Goal: Task Accomplishment & Management: Manage account settings

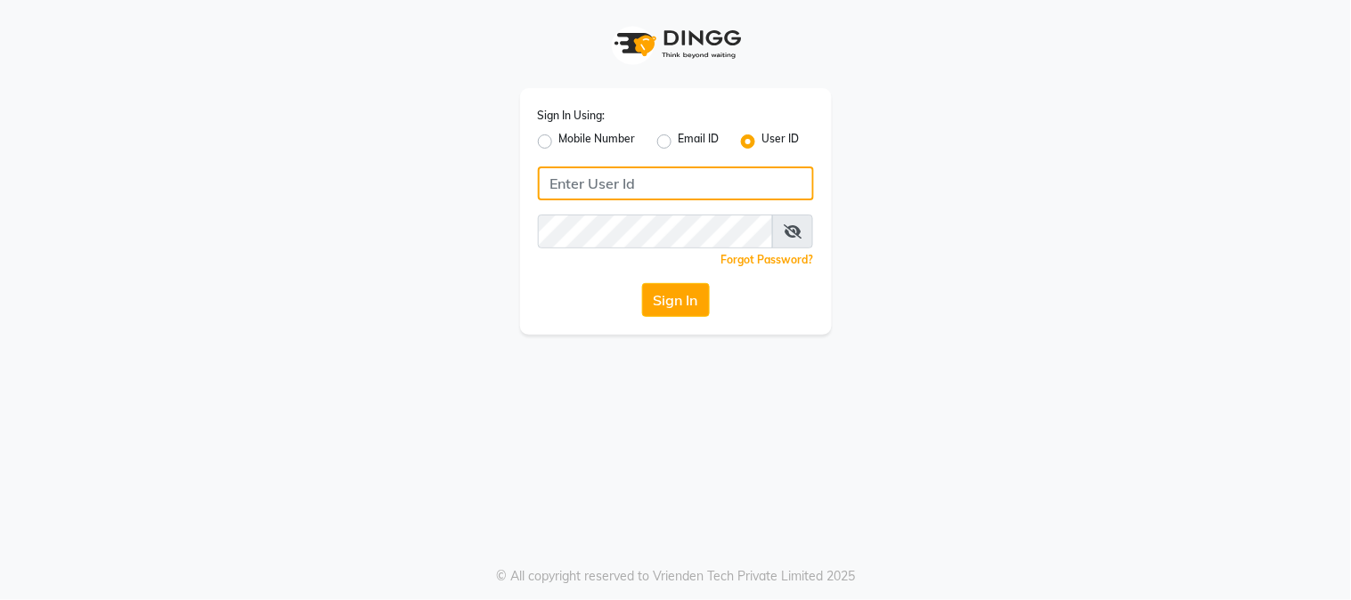
type input "alpanache"
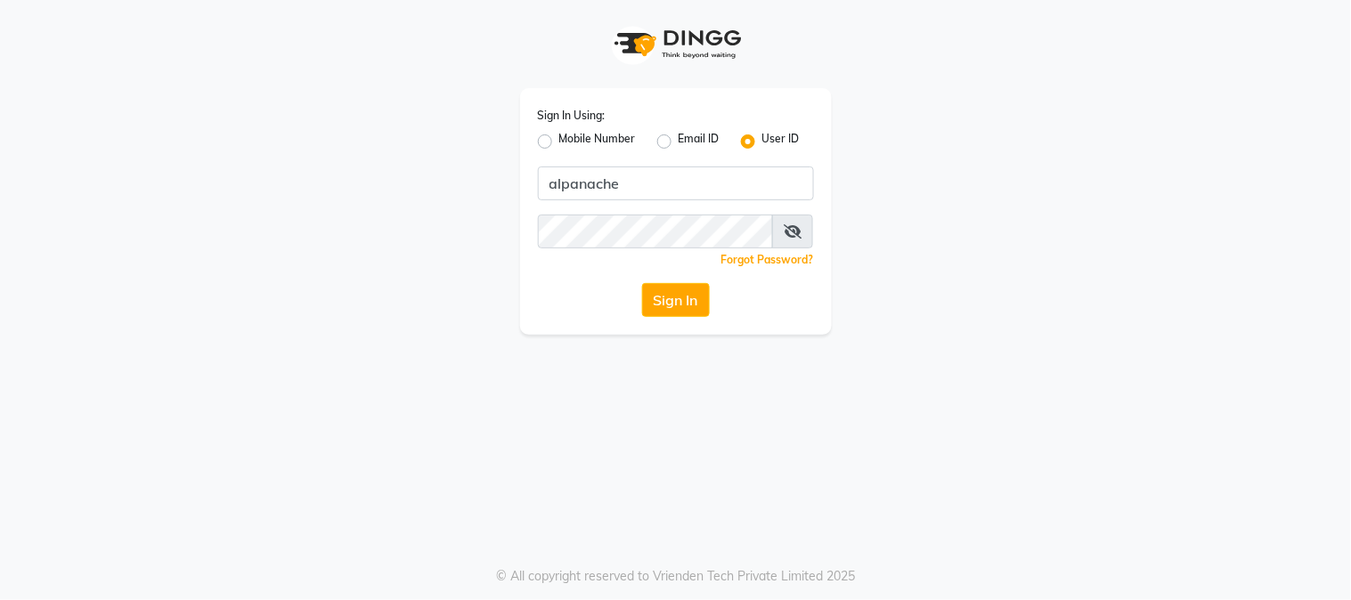
click at [686, 297] on button "Sign In" at bounding box center [676, 300] width 68 height 34
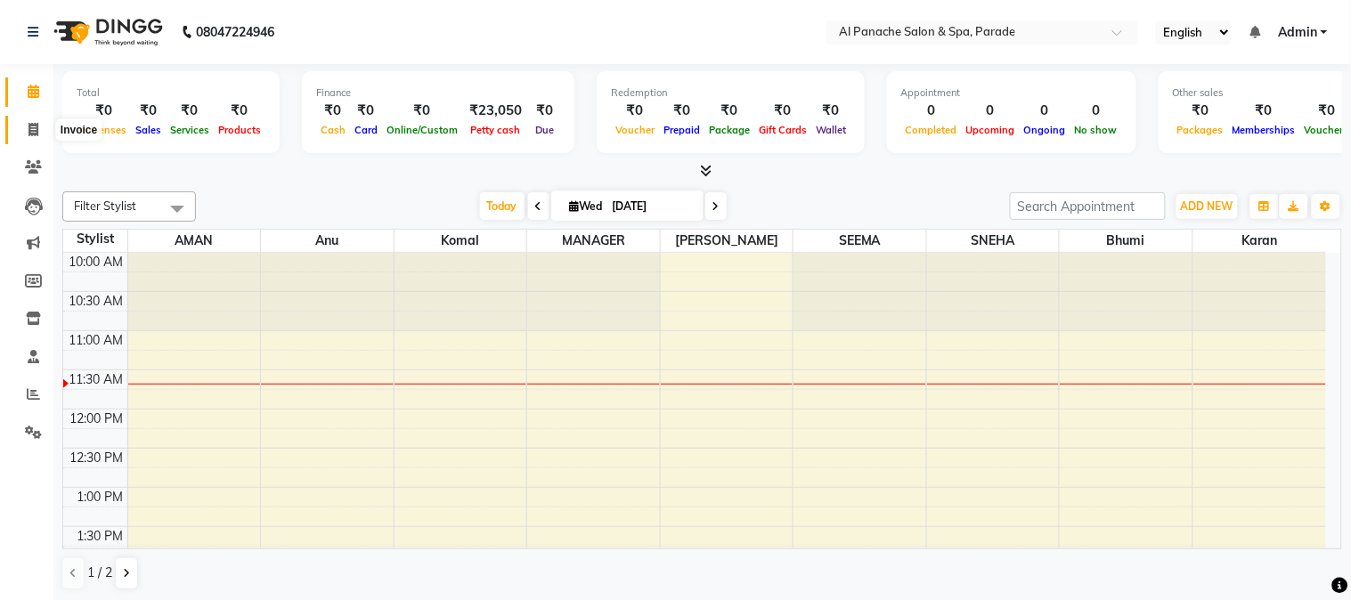
click at [36, 126] on icon at bounding box center [33, 129] width 10 height 13
select select "service"
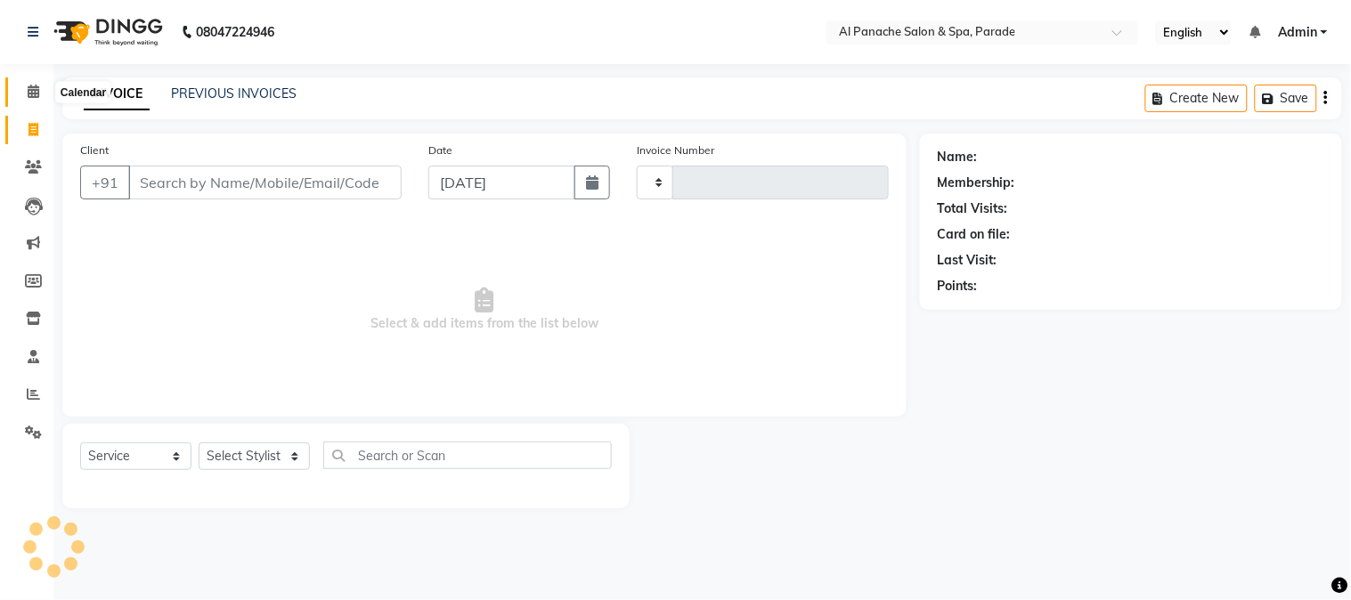
click at [37, 102] on span at bounding box center [33, 92] width 31 height 20
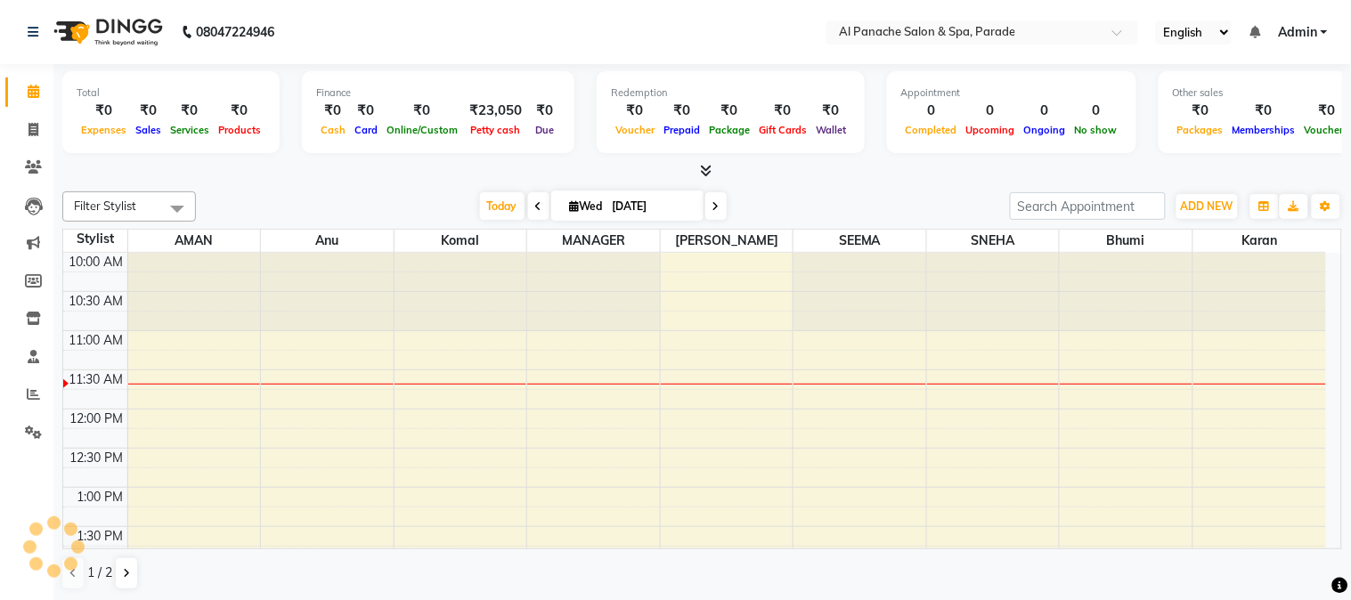
scroll to position [78, 0]
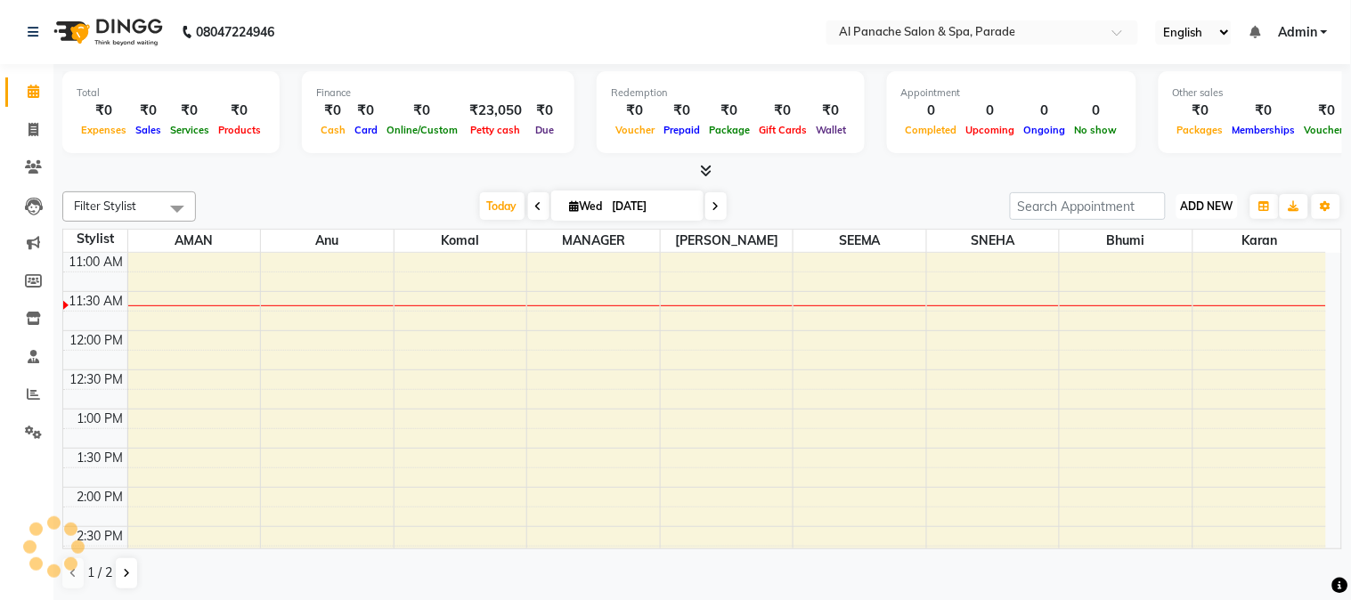
click at [1234, 206] on button "ADD NEW Toggle Dropdown" at bounding box center [1206, 206] width 61 height 25
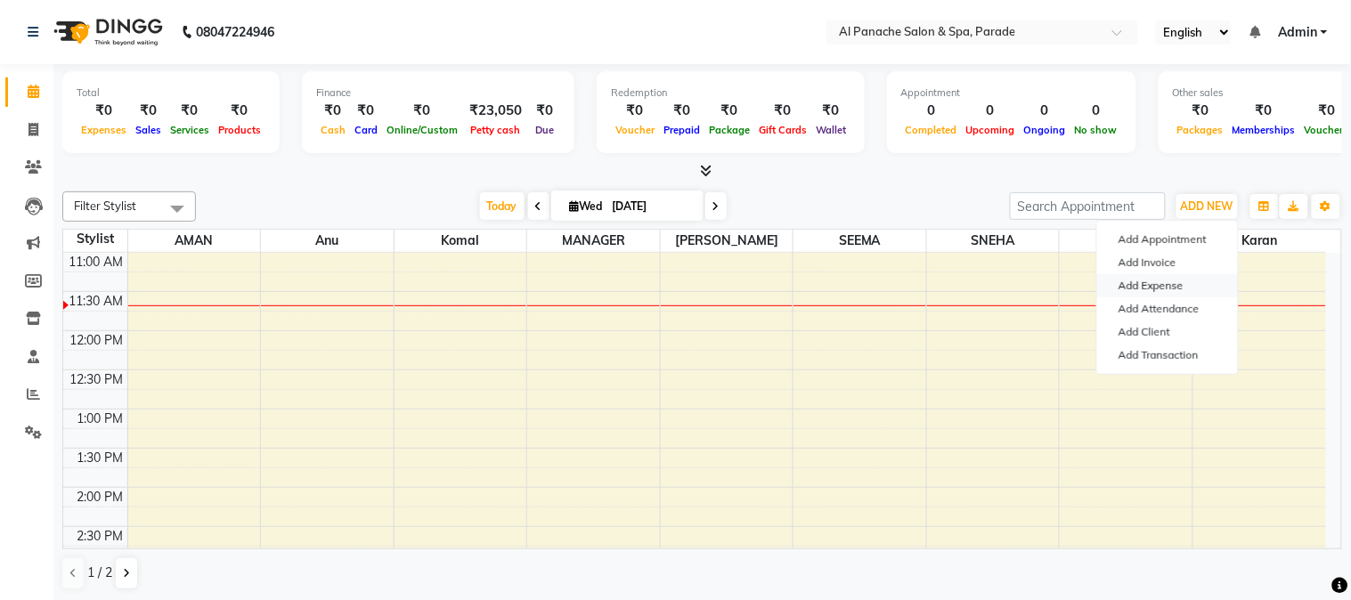
click at [1128, 286] on link "Add Expense" at bounding box center [1167, 285] width 141 height 23
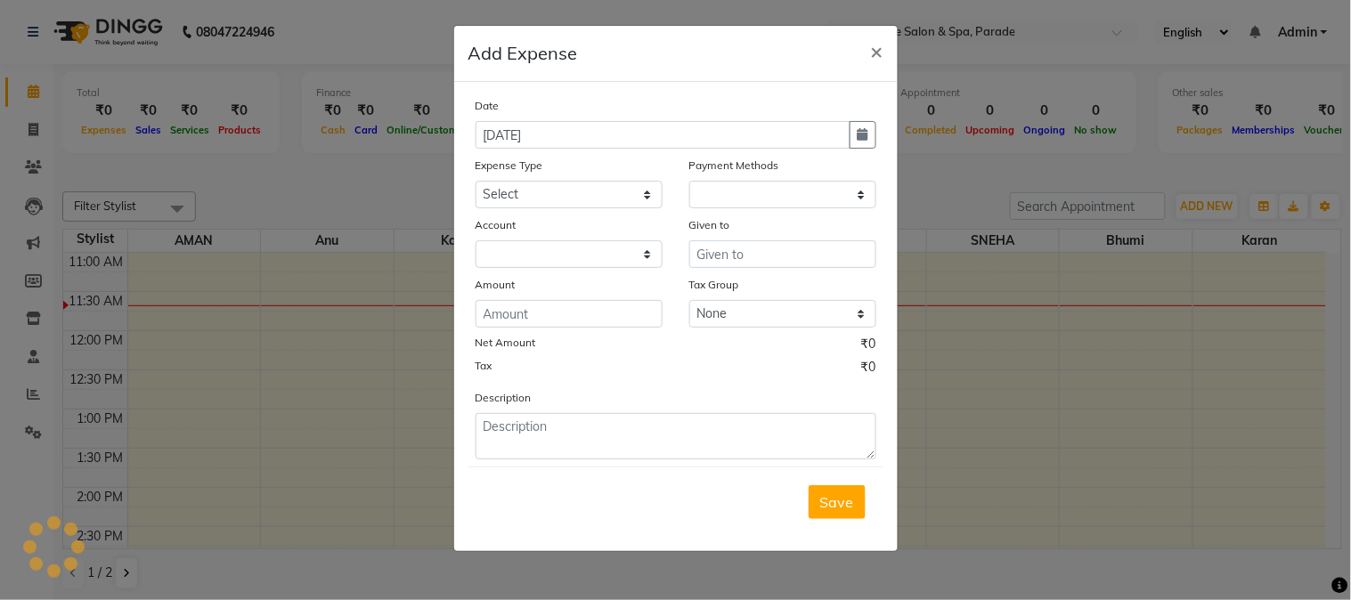
select select "1"
select select "2323"
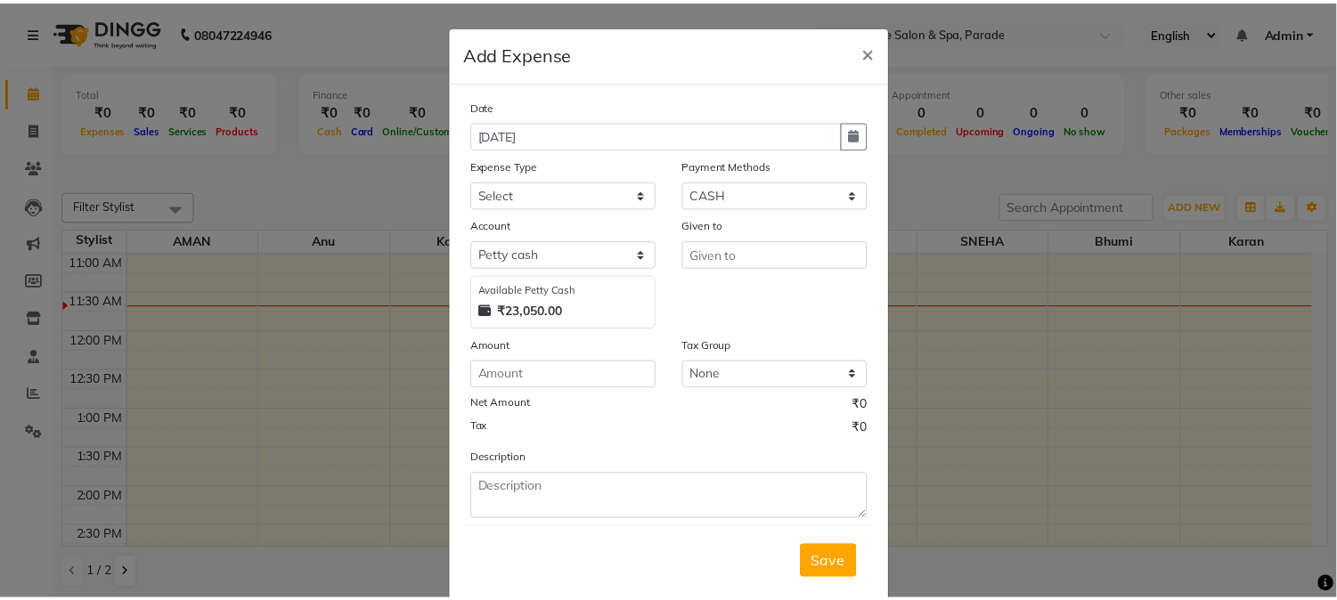
scroll to position [0, 0]
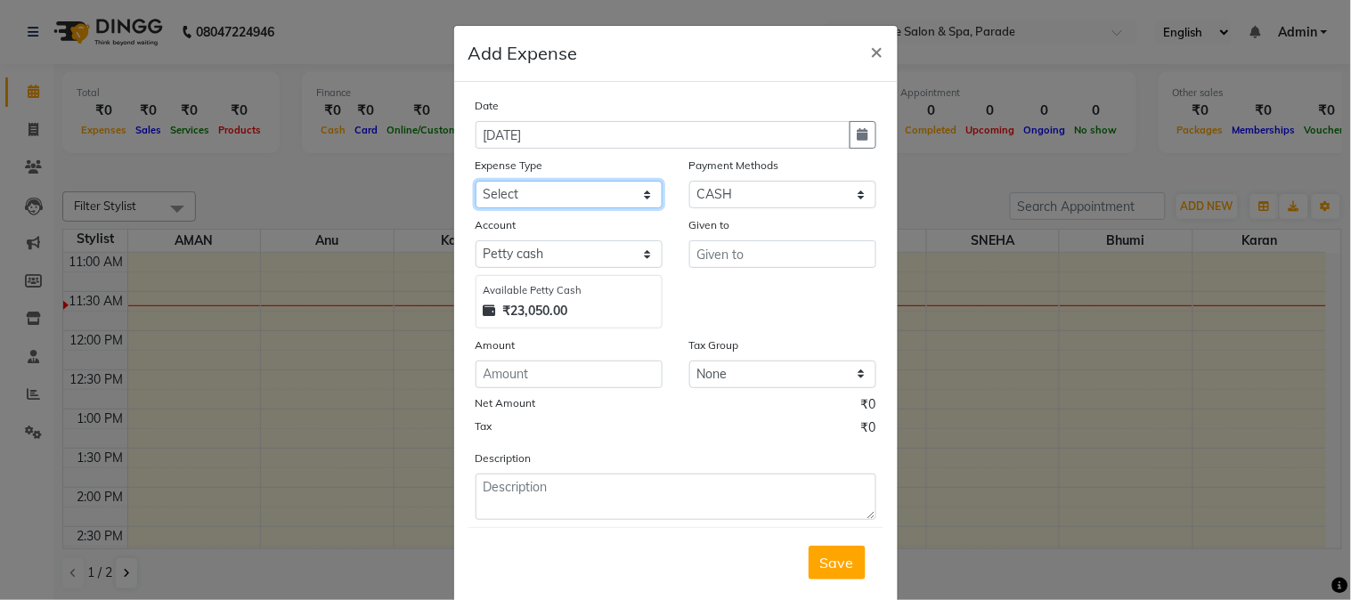
click at [558, 194] on select "Select Advance Salary Bank charges Car maintenance Cash transfer to bank Cash t…" at bounding box center [569, 195] width 187 height 28
select select "4762"
click at [476, 181] on select "Select Advance Salary Bank charges Car maintenance Cash transfer to bank Cash t…" at bounding box center [569, 195] width 187 height 28
click at [709, 270] on div "Given to" at bounding box center [783, 271] width 214 height 113
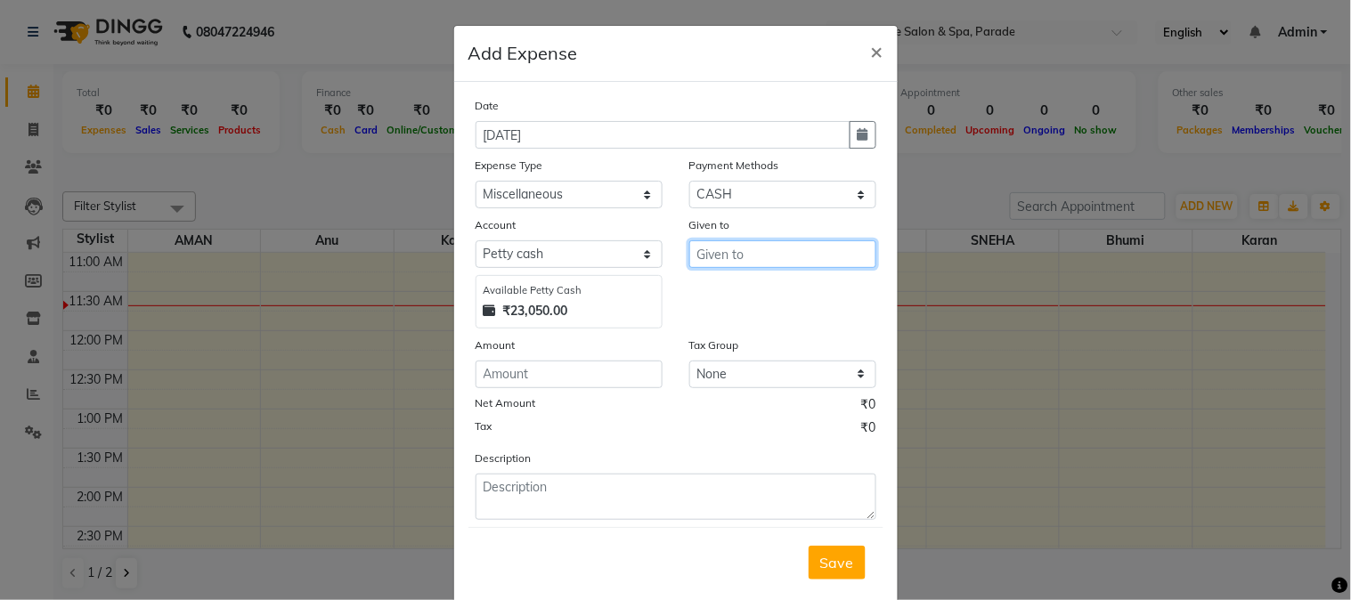
click at [714, 262] on input "text" at bounding box center [782, 254] width 187 height 28
type input "rose"
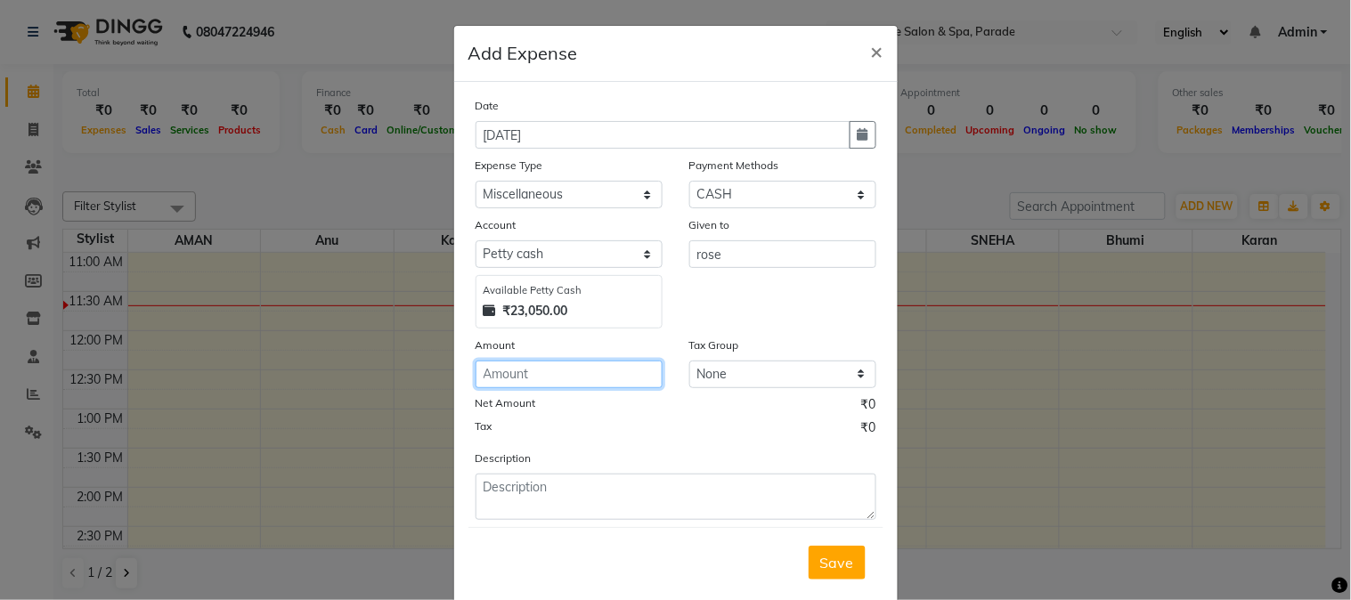
click at [533, 370] on input "number" at bounding box center [569, 375] width 187 height 28
type input "40"
click at [812, 558] on button "Save" at bounding box center [837, 563] width 57 height 34
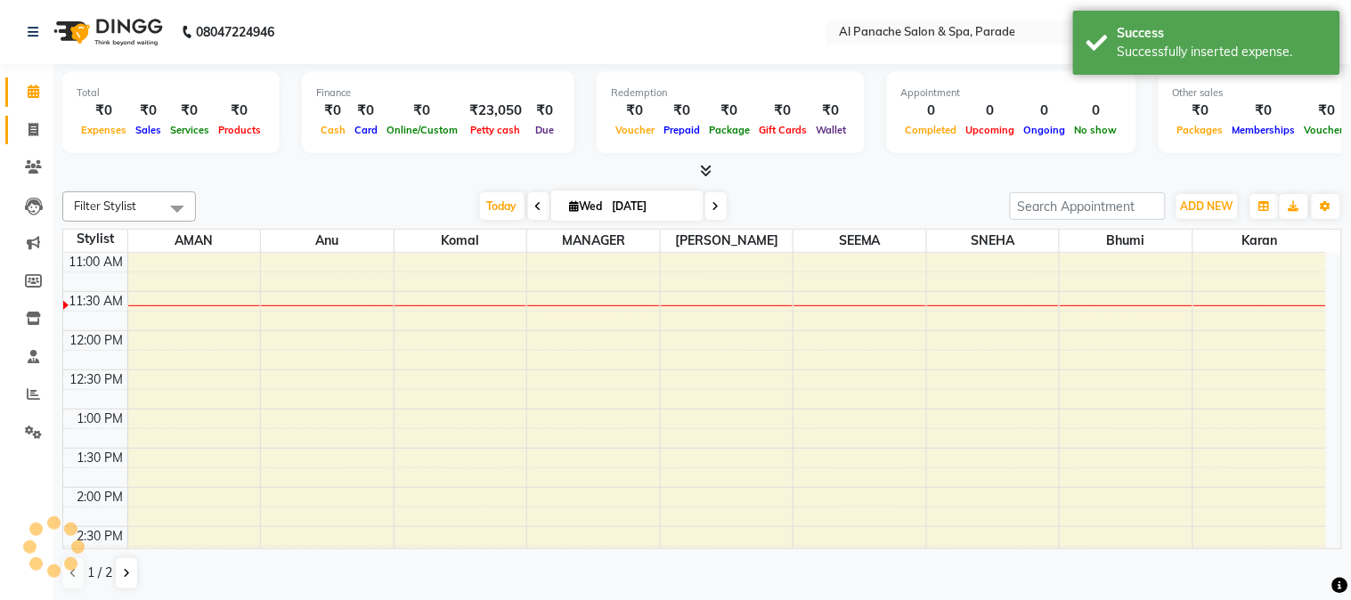
click at [34, 116] on link "Invoice" at bounding box center [26, 130] width 43 height 29
select select "service"
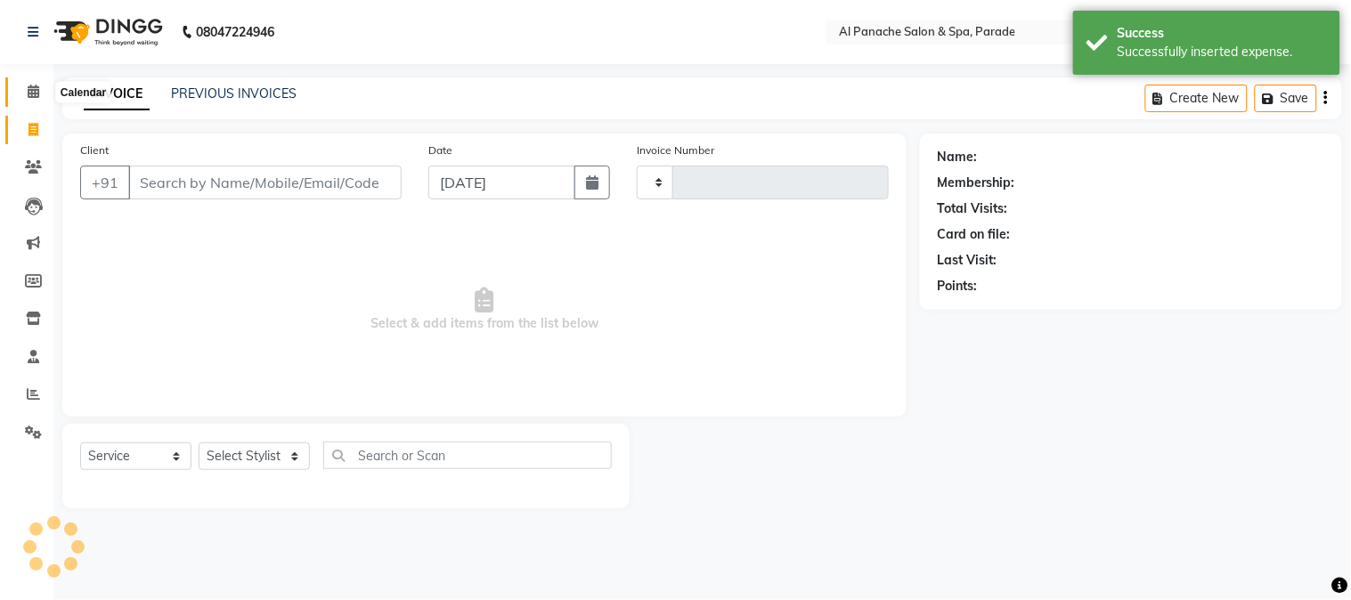
click at [32, 94] on icon at bounding box center [34, 91] width 12 height 13
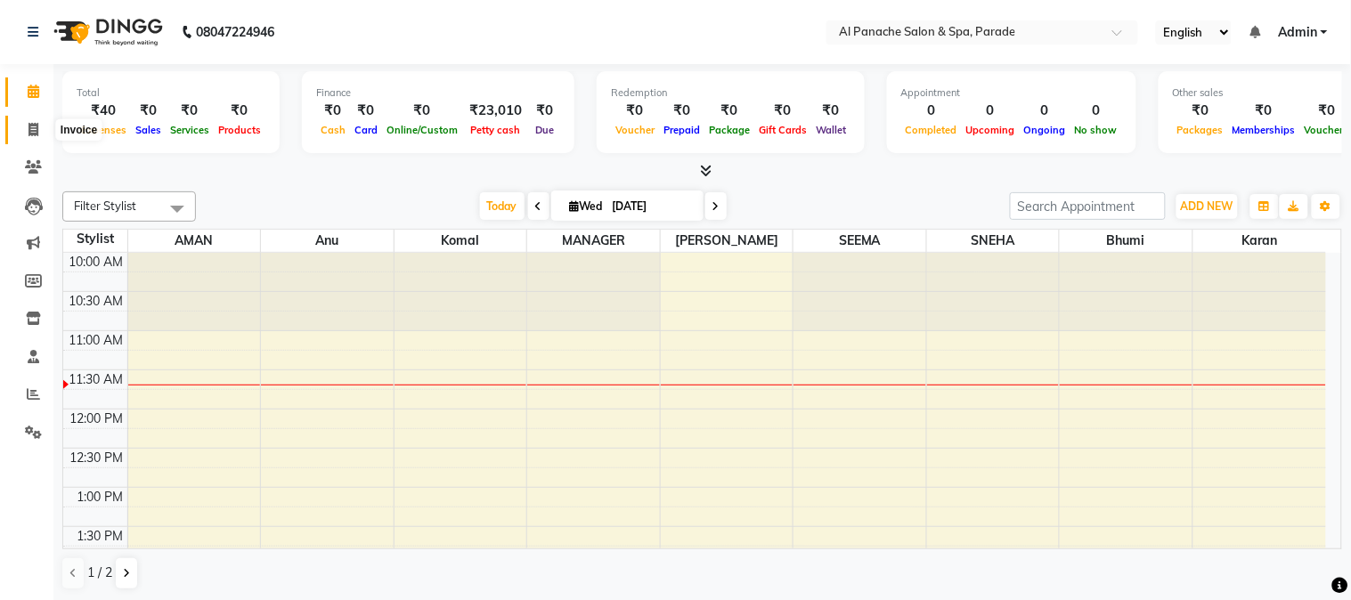
click at [27, 120] on span at bounding box center [33, 130] width 31 height 20
select select "service"
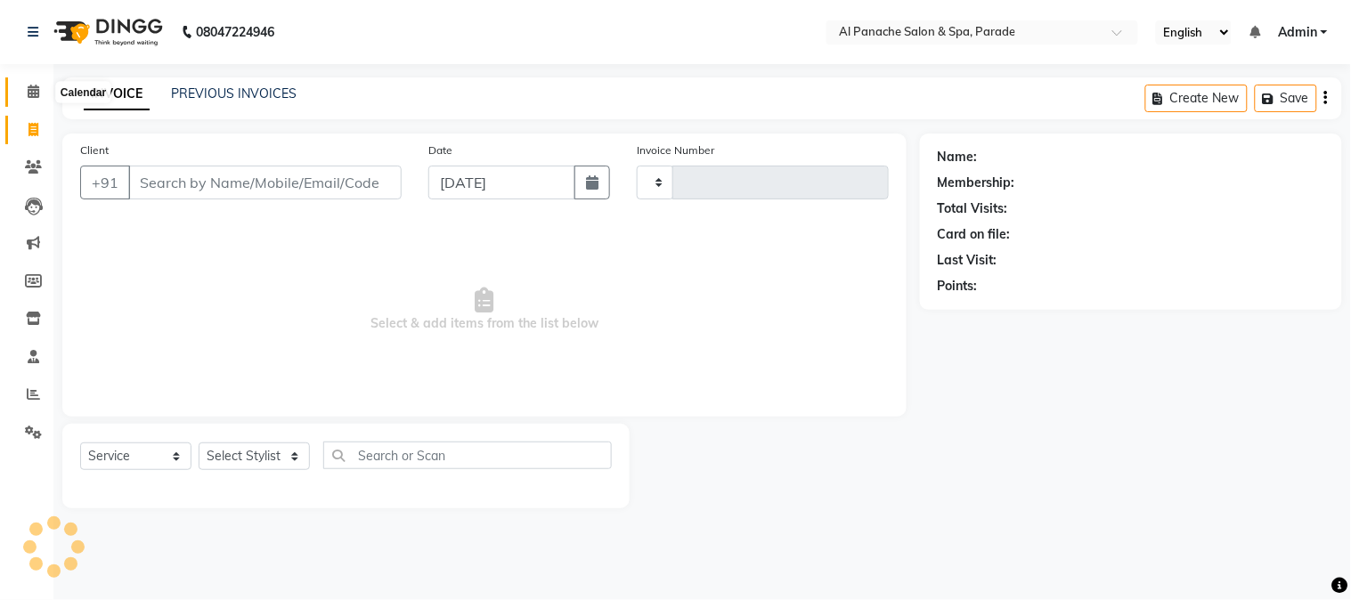
click at [29, 83] on span at bounding box center [33, 92] width 31 height 20
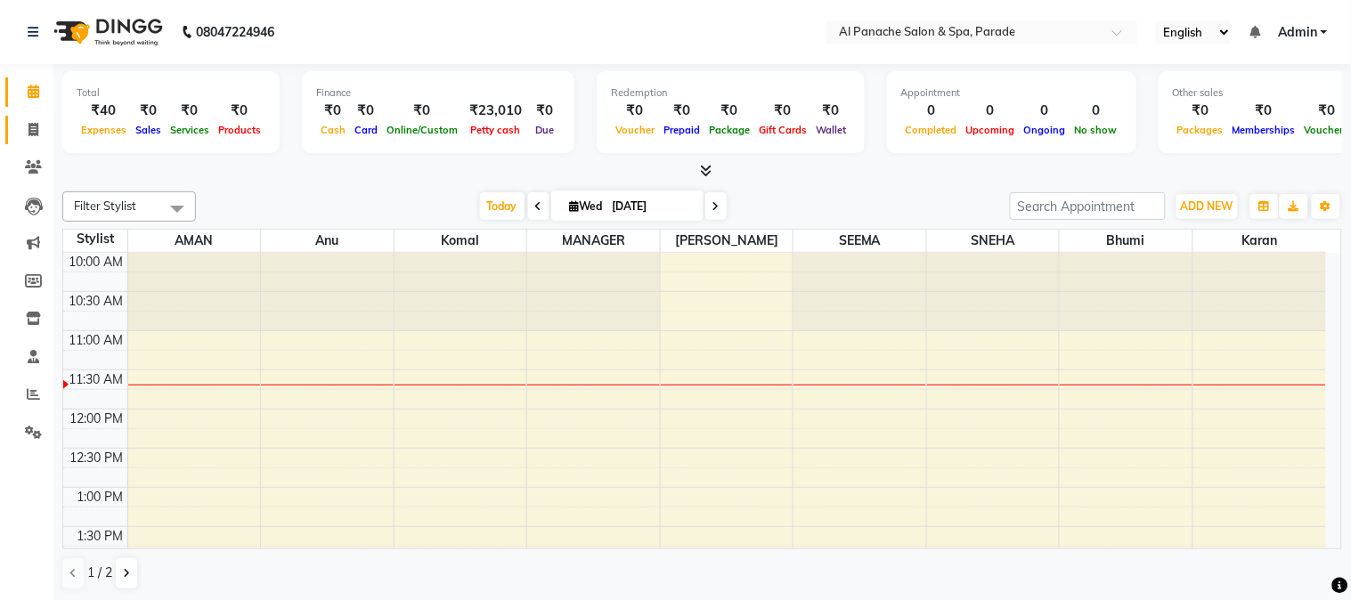
click at [21, 118] on link "Invoice" at bounding box center [26, 130] width 43 height 29
select select "service"
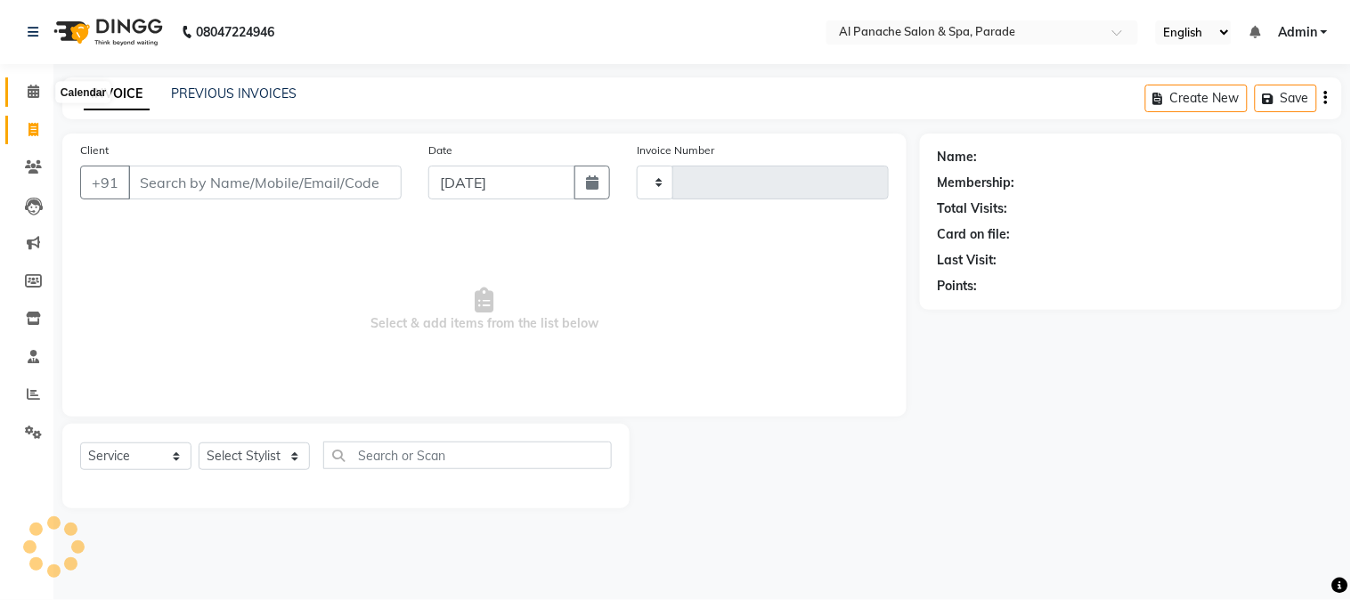
type input "1248"
select select "463"
click at [29, 90] on icon at bounding box center [34, 91] width 12 height 13
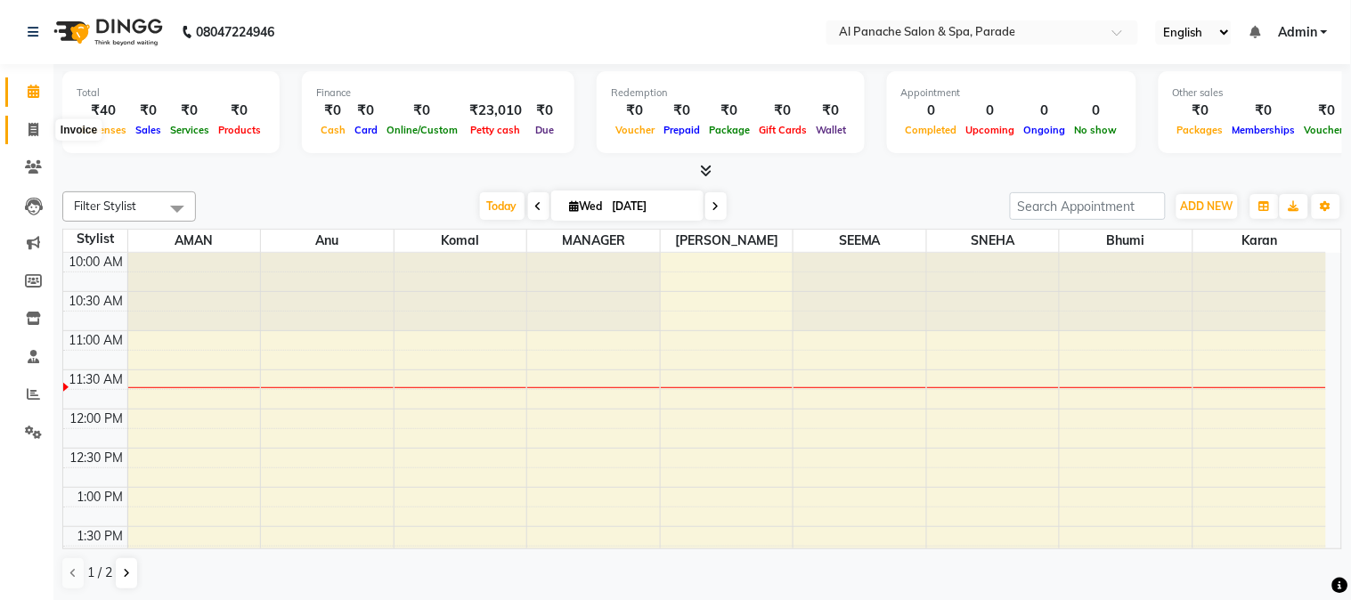
click at [29, 132] on icon at bounding box center [33, 129] width 10 height 13
select select "service"
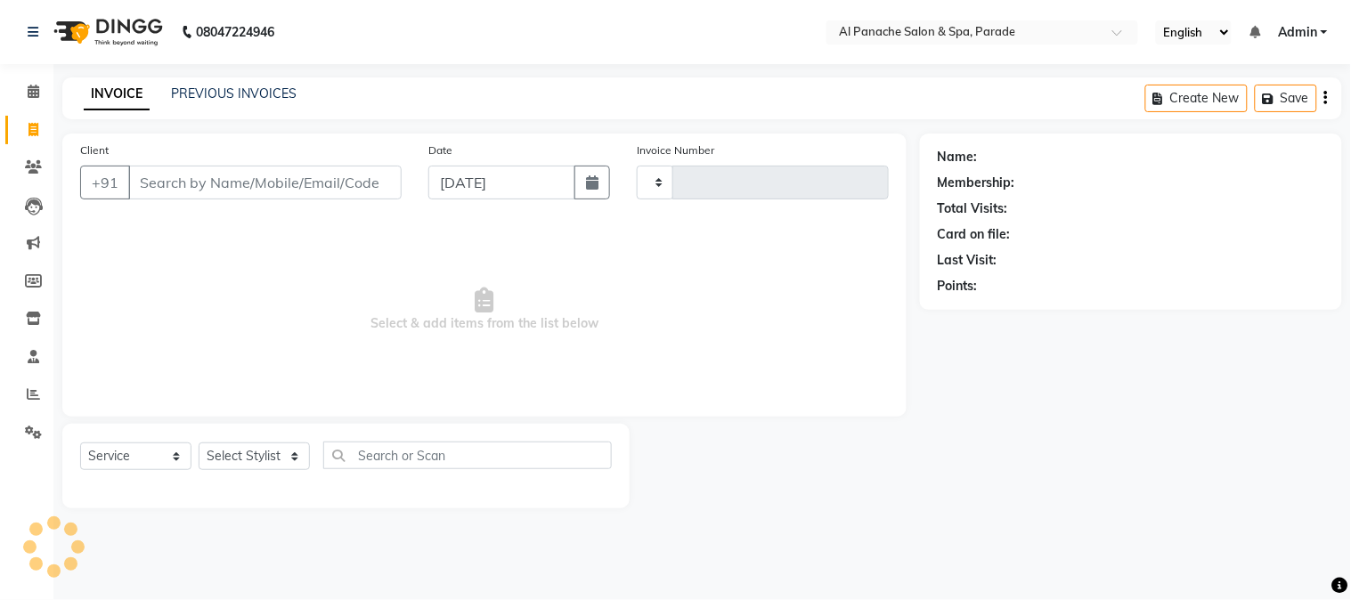
type input "1248"
select select "463"
click at [183, 172] on input "Client" at bounding box center [264, 183] width 273 height 34
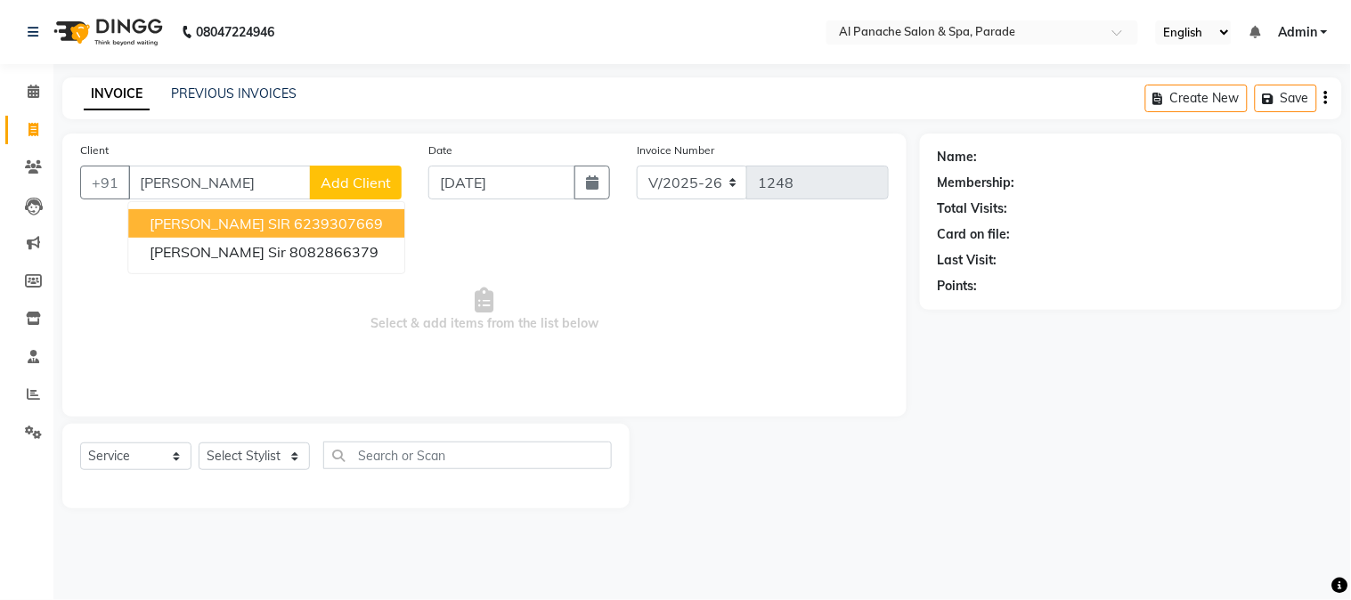
click at [212, 211] on button "[PERSON_NAME] SIR 6239307669" at bounding box center [266, 223] width 276 height 28
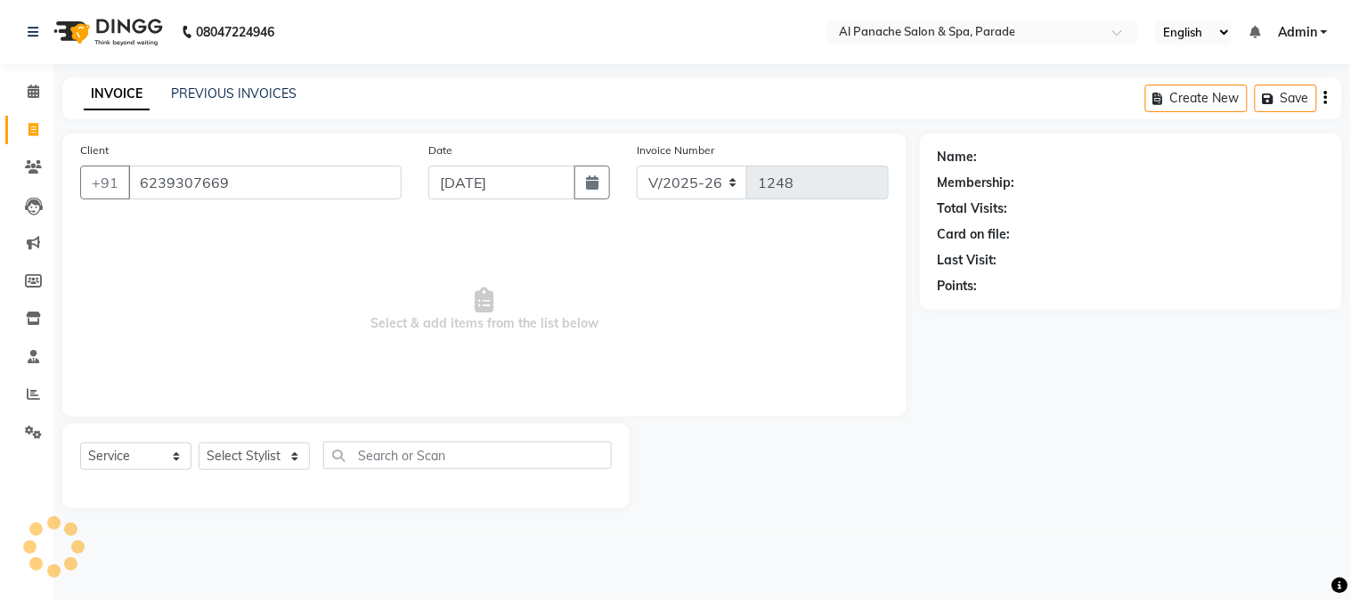
type input "6239307669"
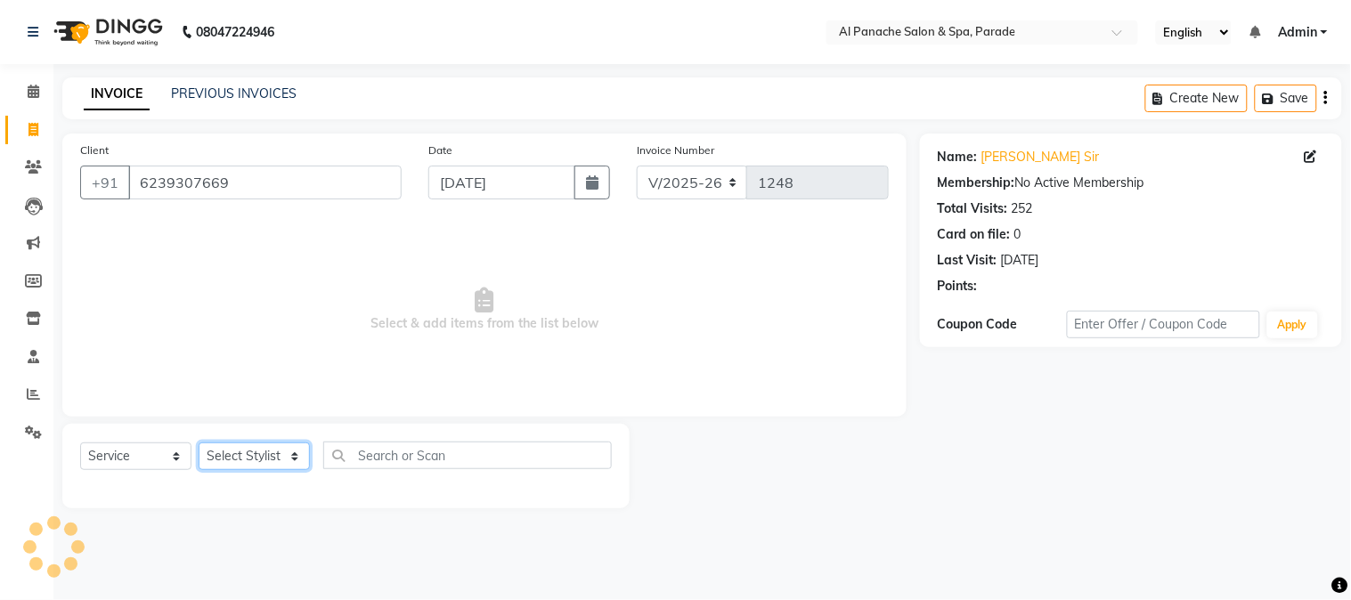
click at [241, 450] on select "Select Stylist [PERSON_NAME] Bhumi [PERSON_NAME] MANAGER [PERSON_NAME] [PERSON_…" at bounding box center [254, 457] width 111 height 28
select select "10500"
click at [199, 443] on select "Select Stylist [PERSON_NAME] Bhumi [PERSON_NAME] MANAGER [PERSON_NAME] [PERSON_…" at bounding box center [254, 457] width 111 height 28
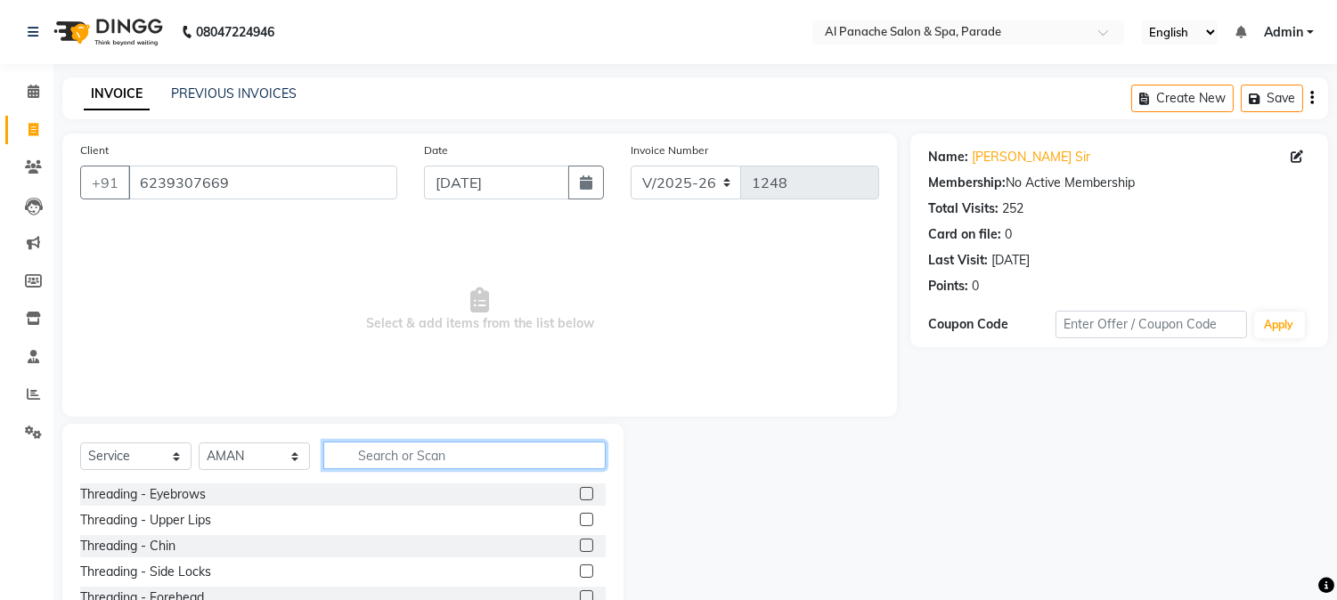
click at [410, 446] on input "text" at bounding box center [464, 456] width 282 height 28
type input "hair cut"
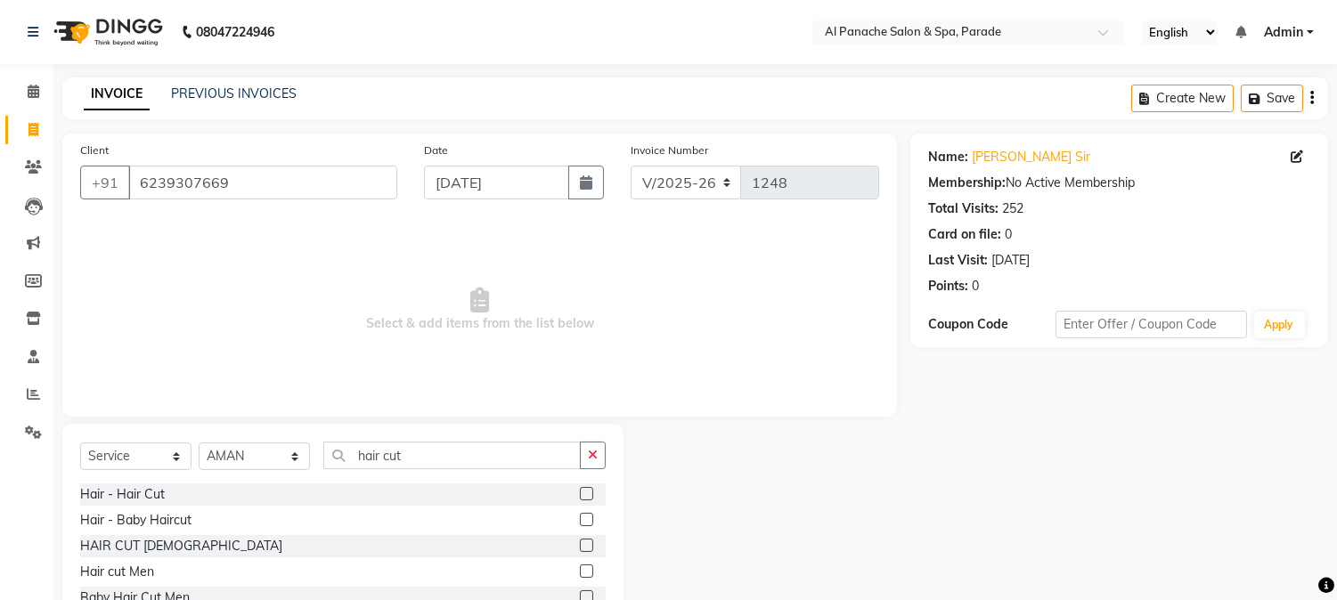
click at [588, 541] on label at bounding box center [586, 545] width 13 height 13
click at [588, 541] on input "checkbox" at bounding box center [586, 547] width 12 height 12
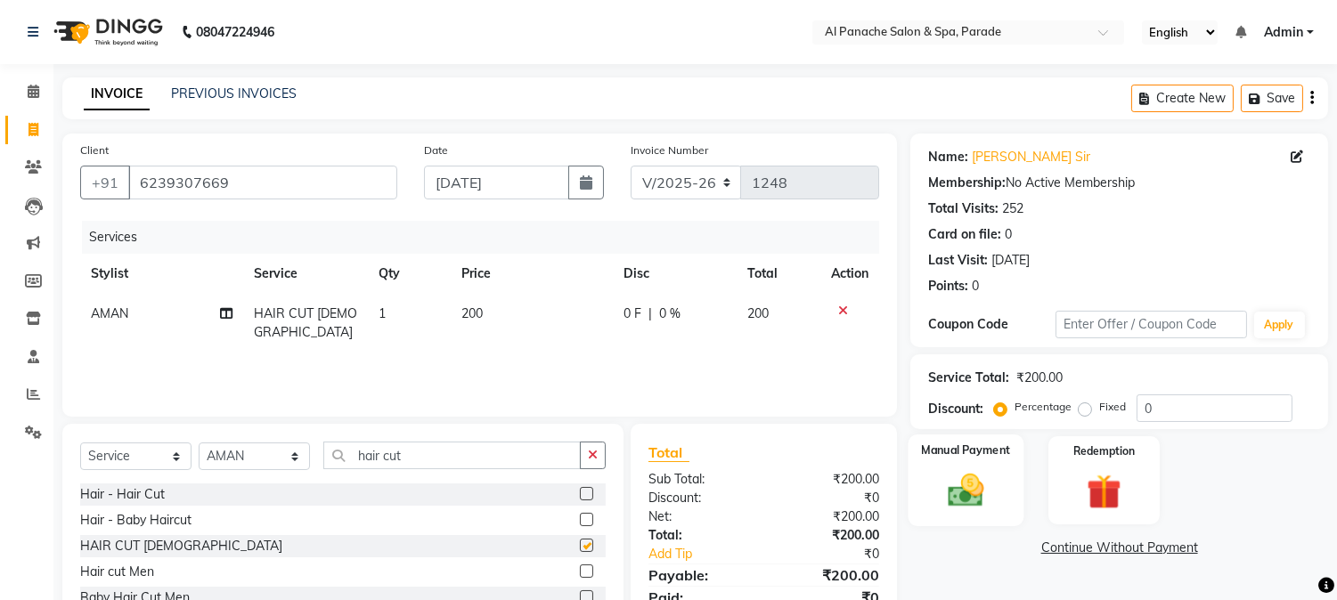
checkbox input "false"
click at [951, 470] on img at bounding box center [966, 491] width 59 height 42
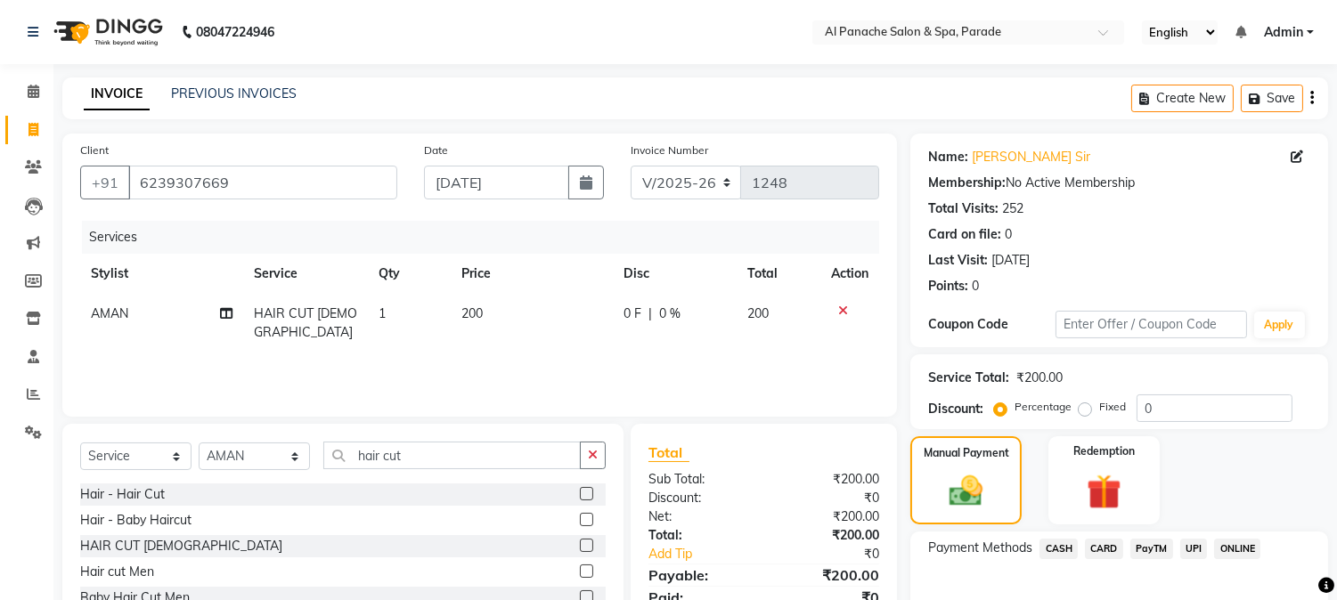
scroll to position [100, 0]
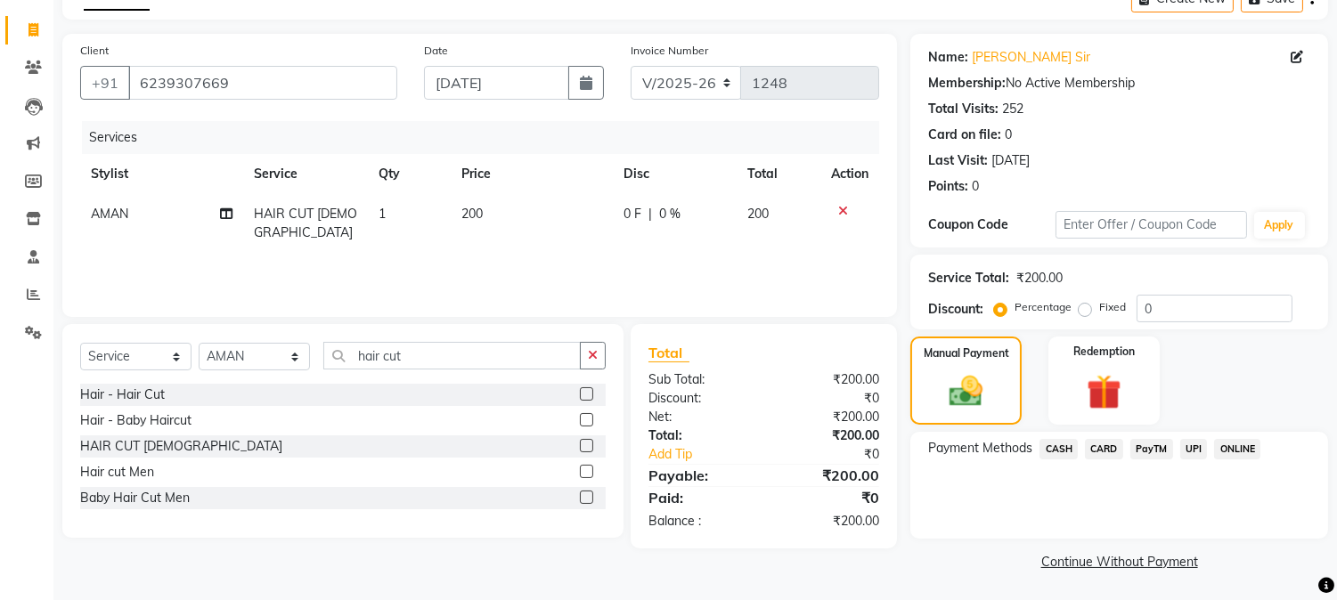
click at [1135, 439] on span "PayTM" at bounding box center [1151, 449] width 43 height 20
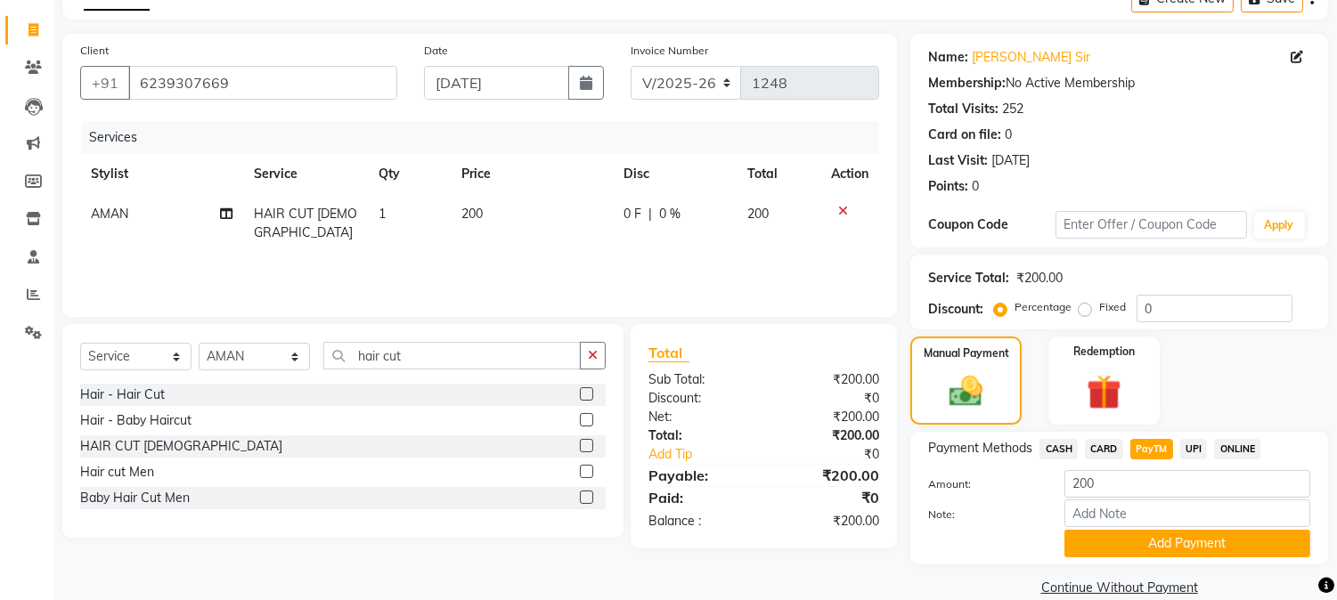
scroll to position [126, 0]
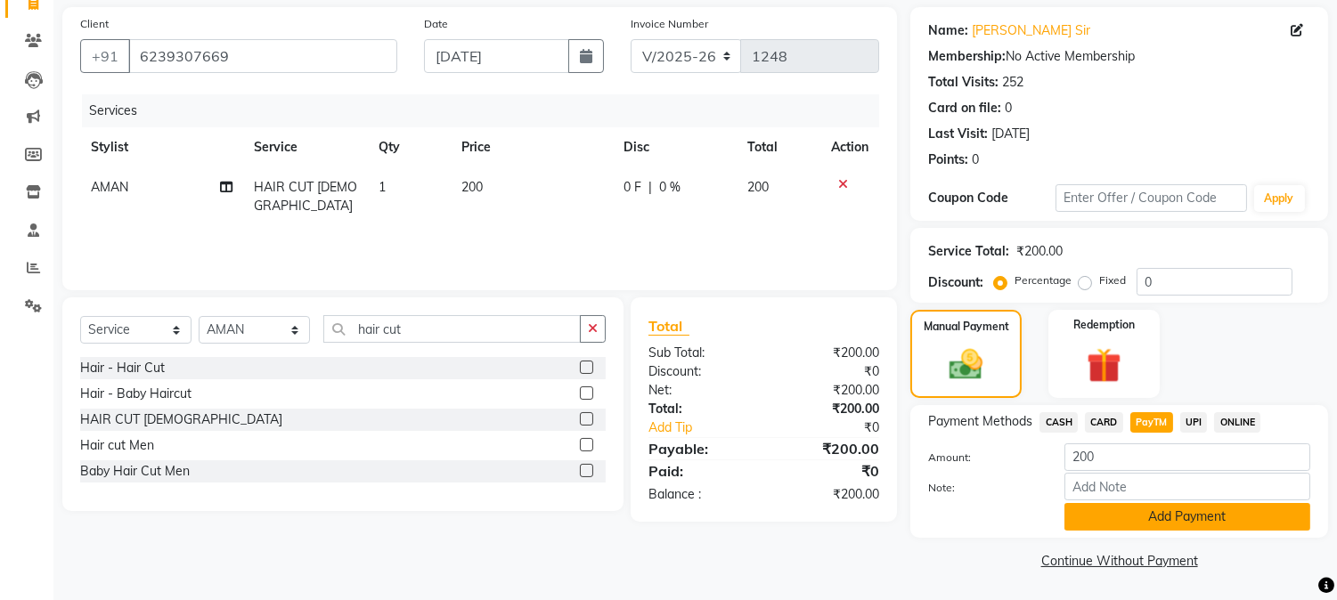
click at [1150, 530] on button "Add Payment" at bounding box center [1187, 517] width 246 height 28
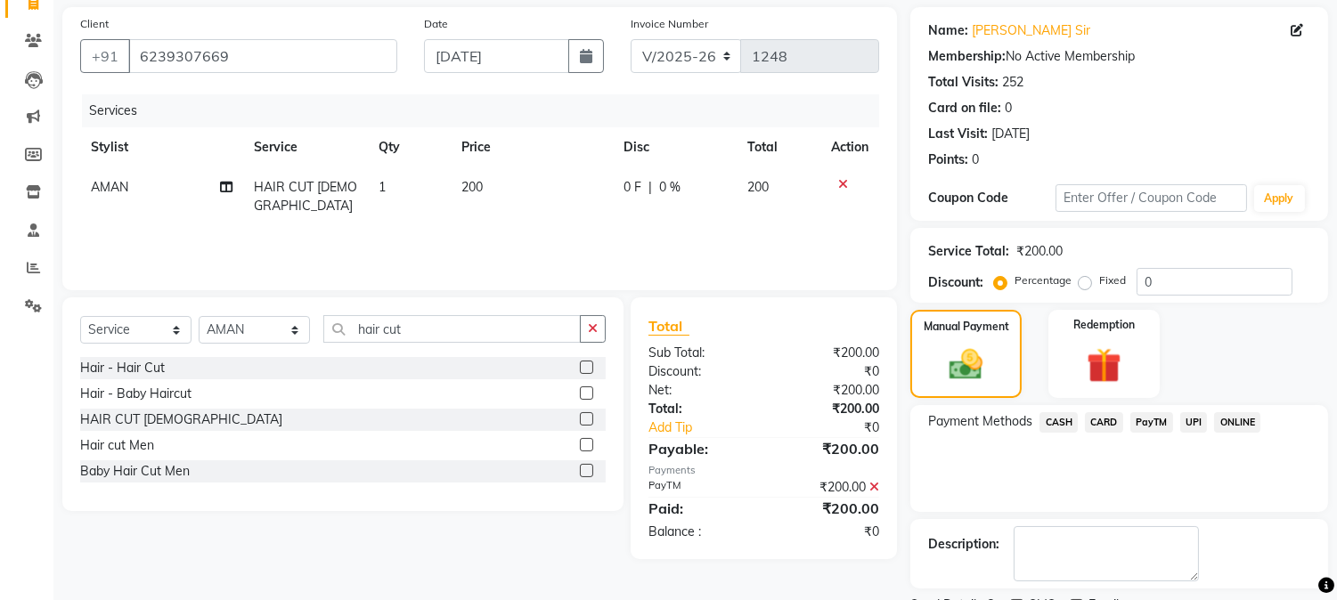
scroll to position [200, 0]
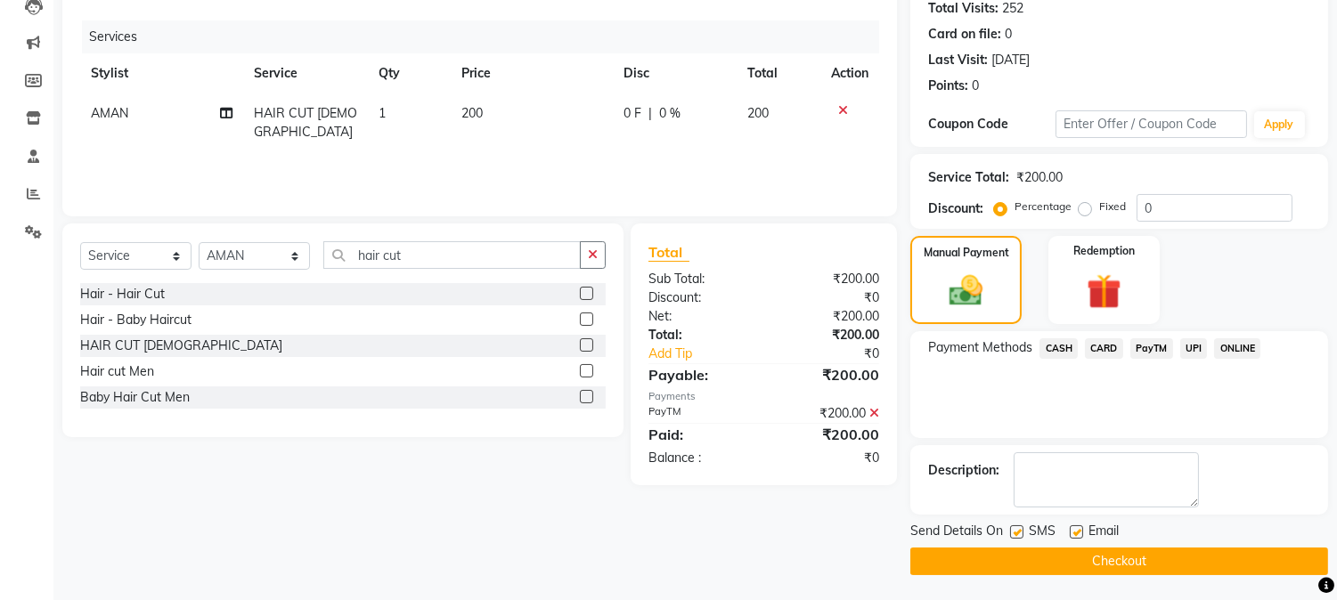
click at [1070, 557] on button "Checkout" at bounding box center [1119, 562] width 418 height 28
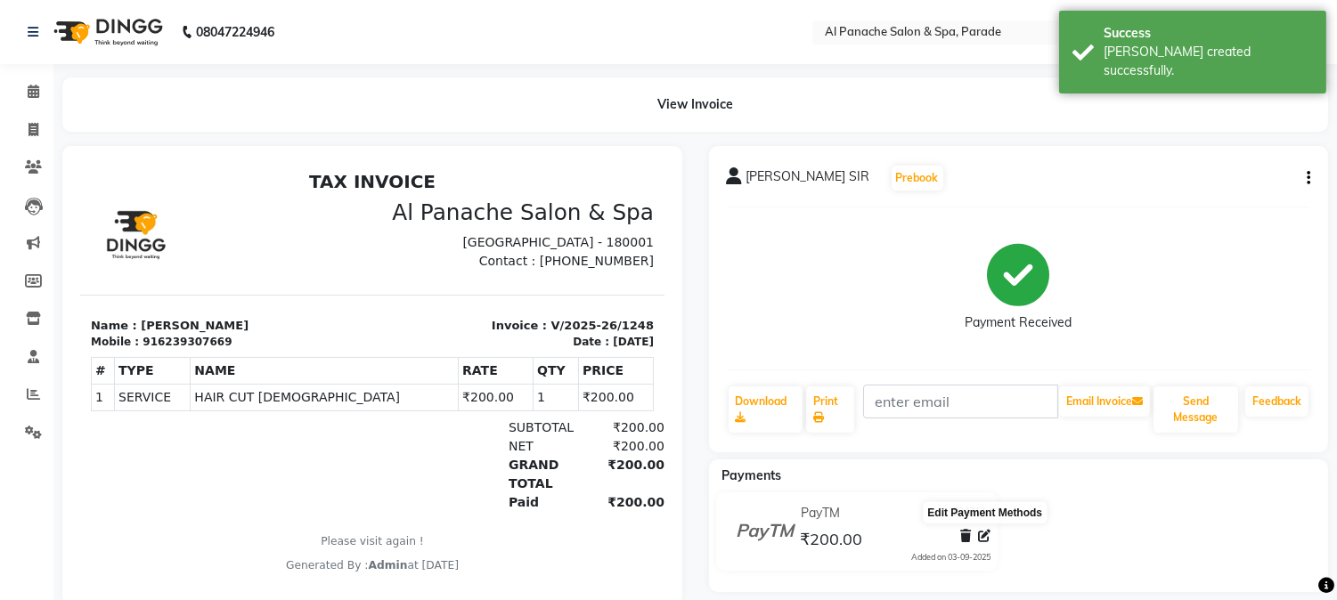
click at [981, 536] on icon at bounding box center [984, 536] width 12 height 12
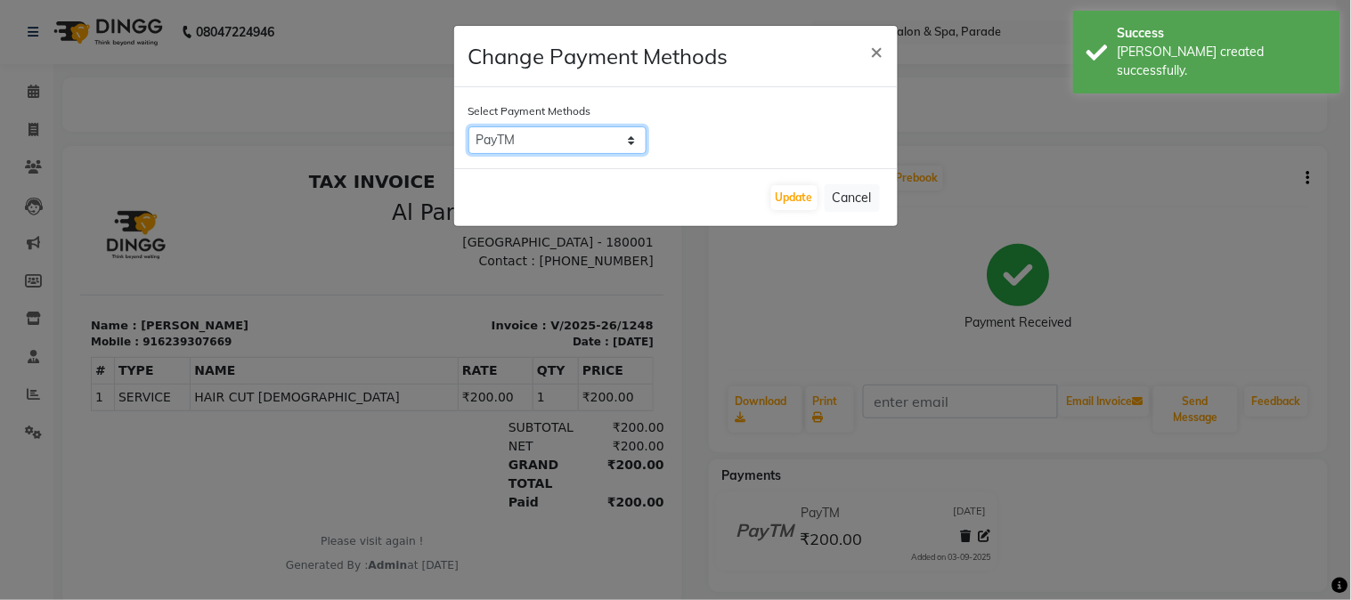
click at [538, 141] on select "CASH CARD PayTM UPI ONLINE" at bounding box center [557, 140] width 178 height 28
select select "1"
click at [468, 126] on select "CASH CARD PayTM UPI ONLINE" at bounding box center [557, 140] width 178 height 28
click at [785, 191] on button "Update" at bounding box center [794, 197] width 46 height 25
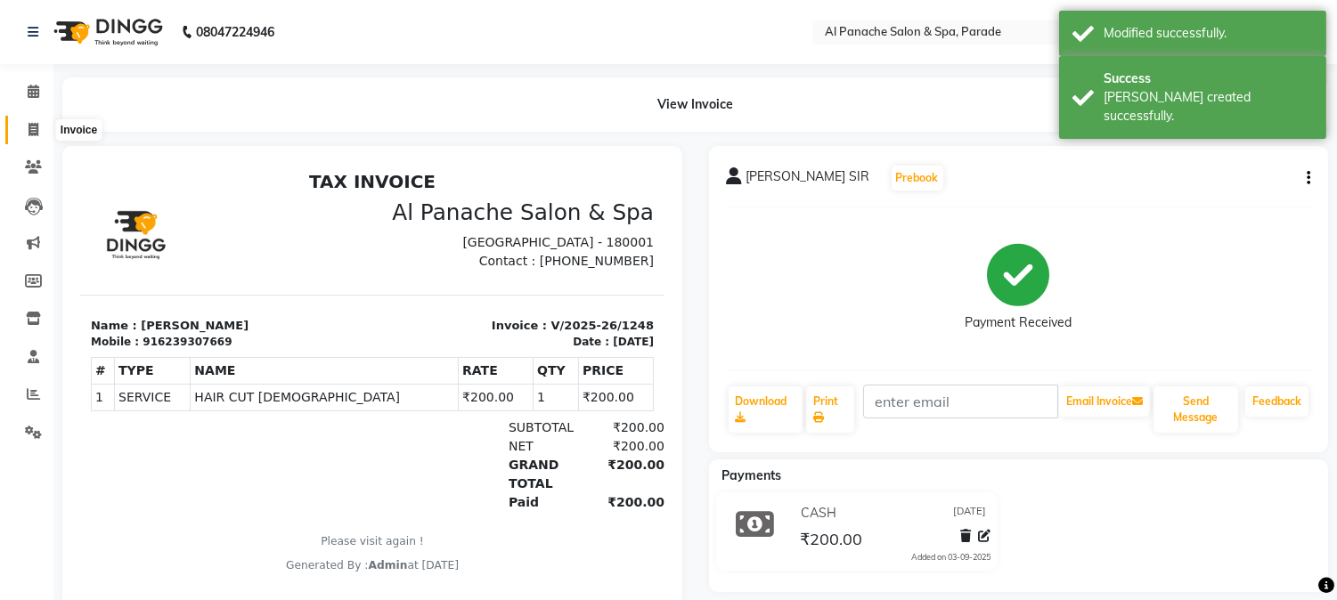
click at [37, 127] on icon at bounding box center [33, 129] width 10 height 13
select select "service"
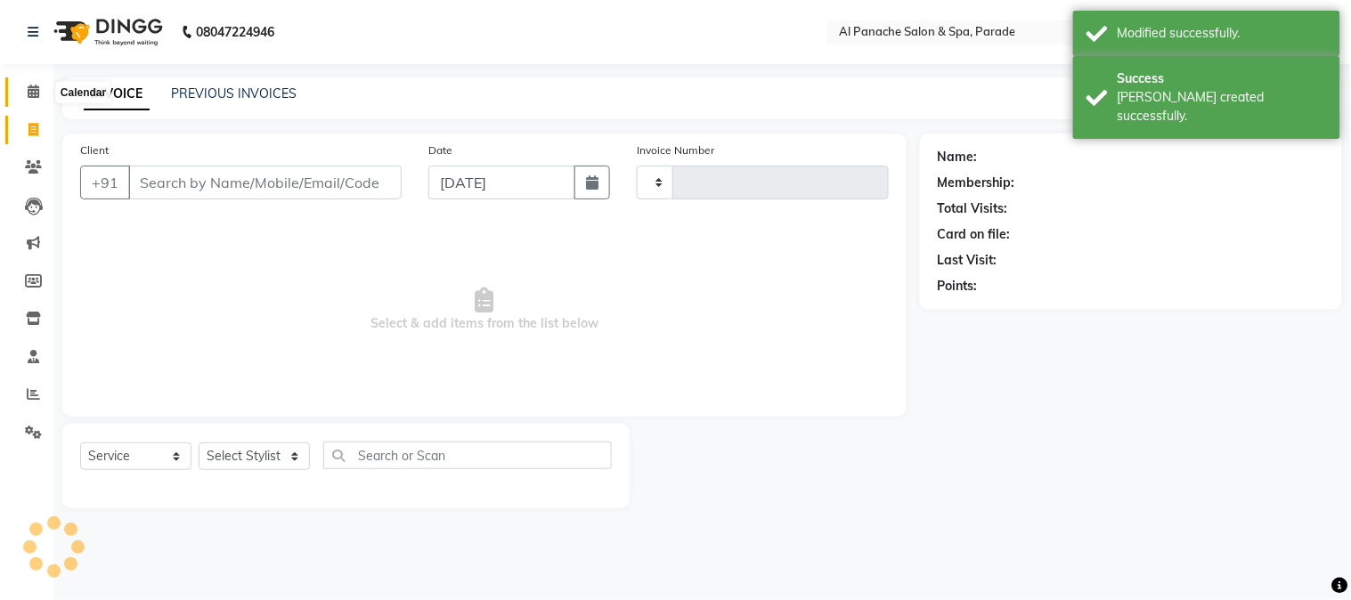
type input "1249"
select select "463"
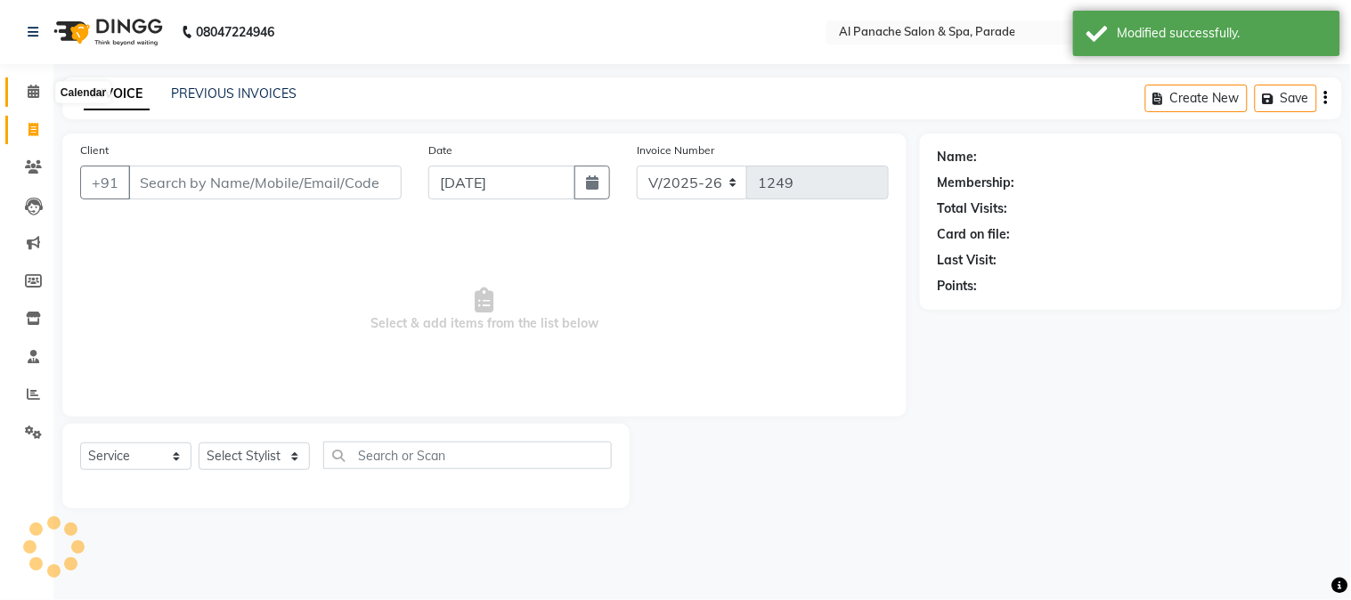
click at [28, 89] on icon at bounding box center [34, 91] width 12 height 13
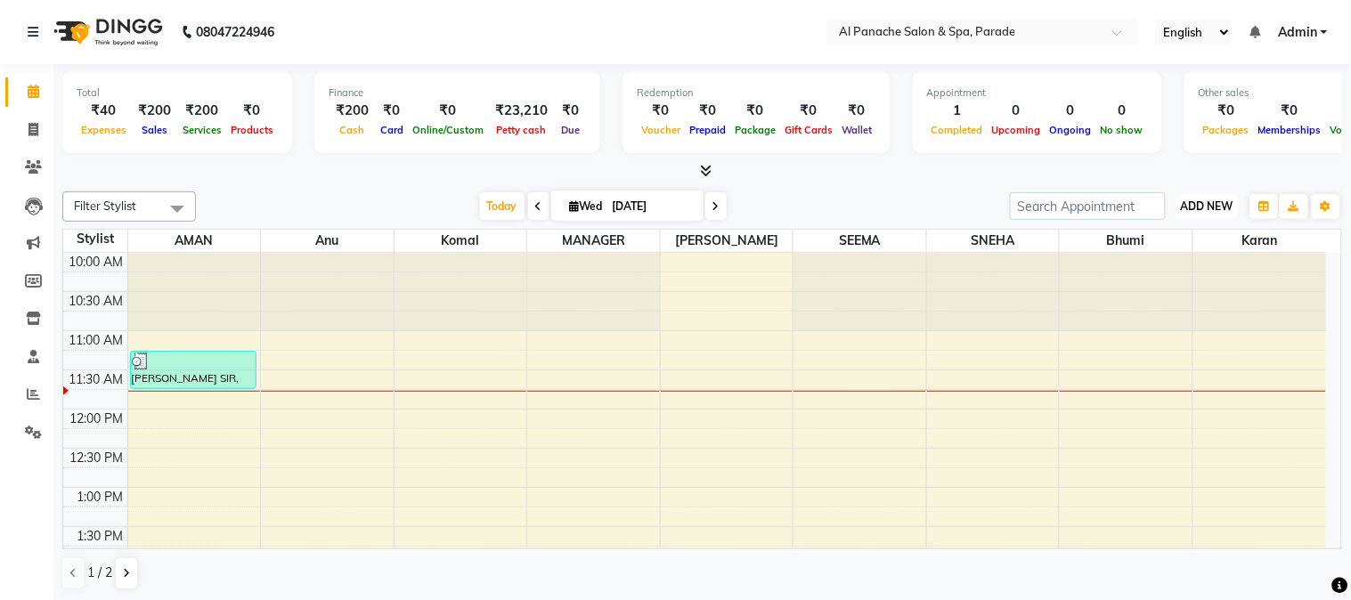
click at [1232, 209] on span "ADD NEW" at bounding box center [1207, 205] width 53 height 13
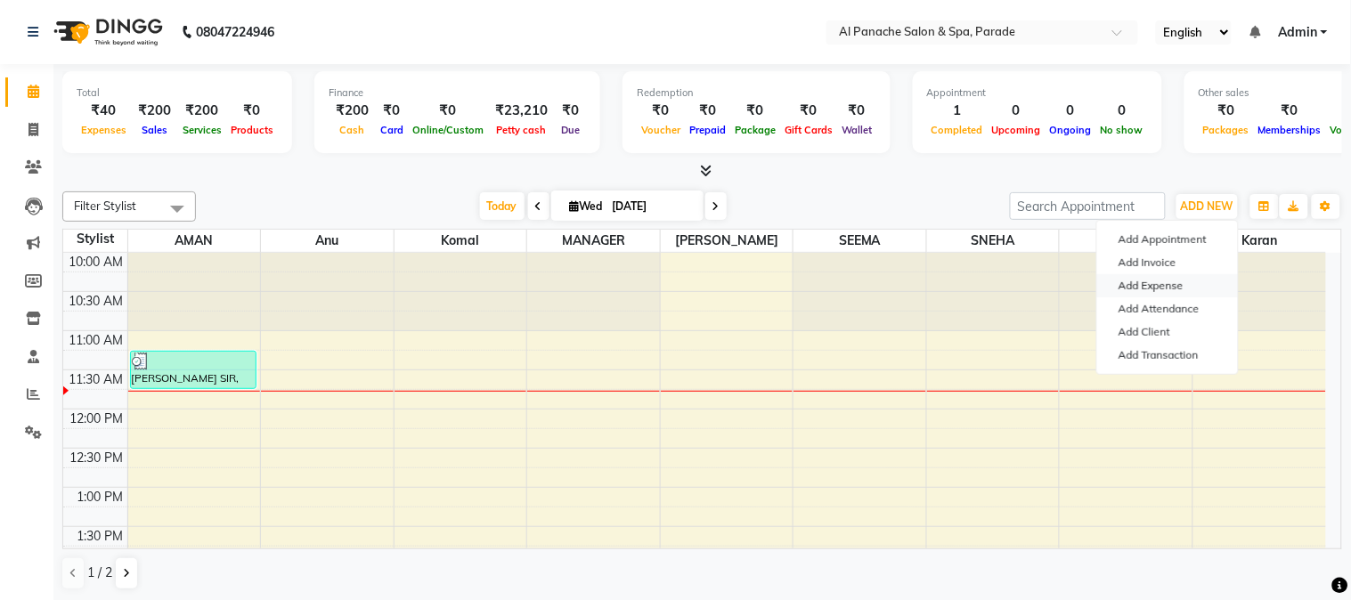
click at [1122, 283] on link "Add Expense" at bounding box center [1167, 285] width 141 height 23
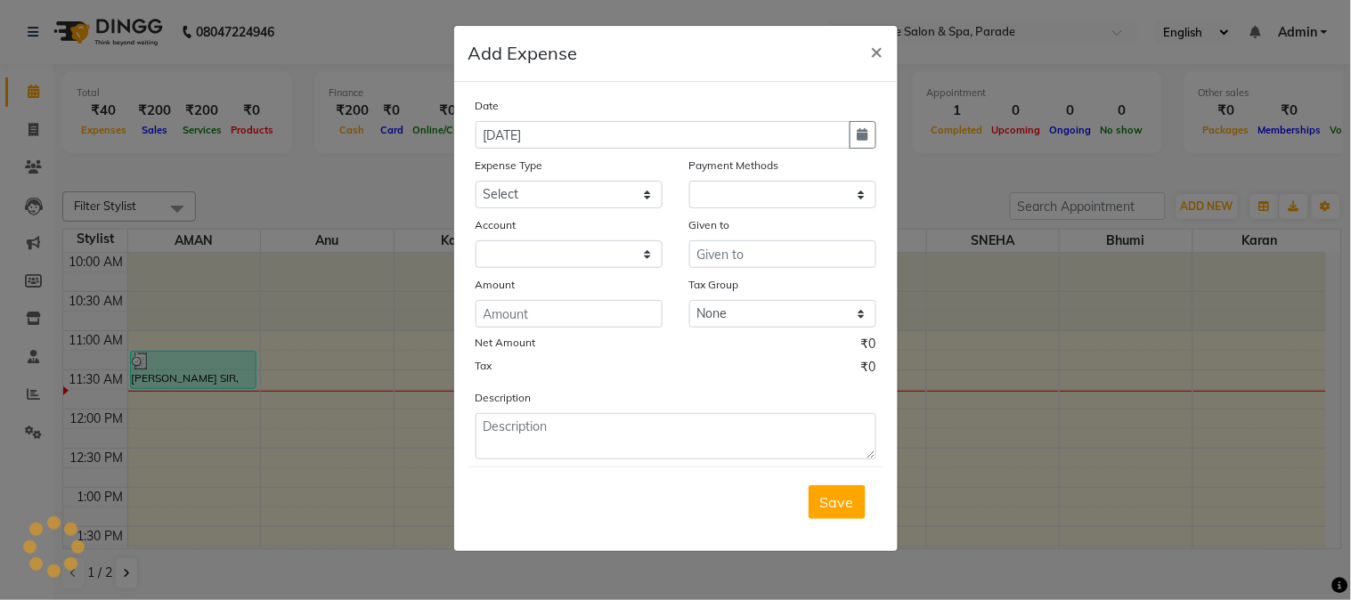
select select "1"
select select "2323"
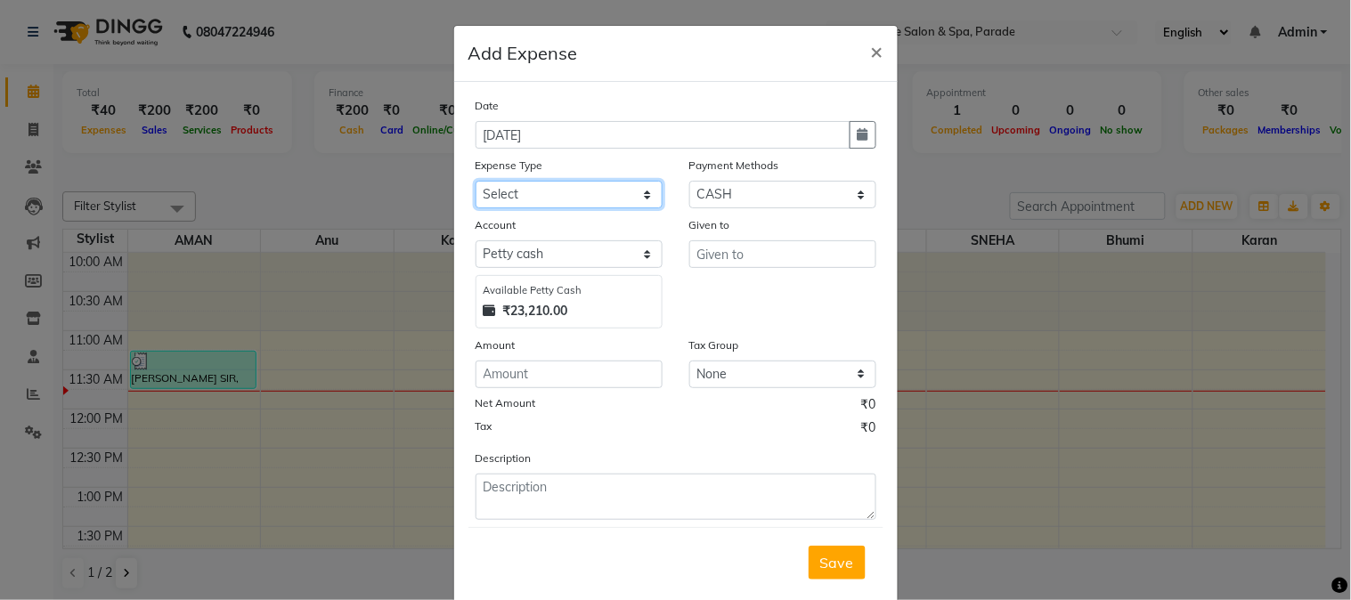
click at [623, 183] on select "Select Advance Salary Bank charges Car maintenance Cash transfer to bank Cash t…" at bounding box center [569, 195] width 187 height 28
select select "4770"
click at [476, 181] on select "Select Advance Salary Bank charges Car maintenance Cash transfer to bank Cash t…" at bounding box center [569, 195] width 187 height 28
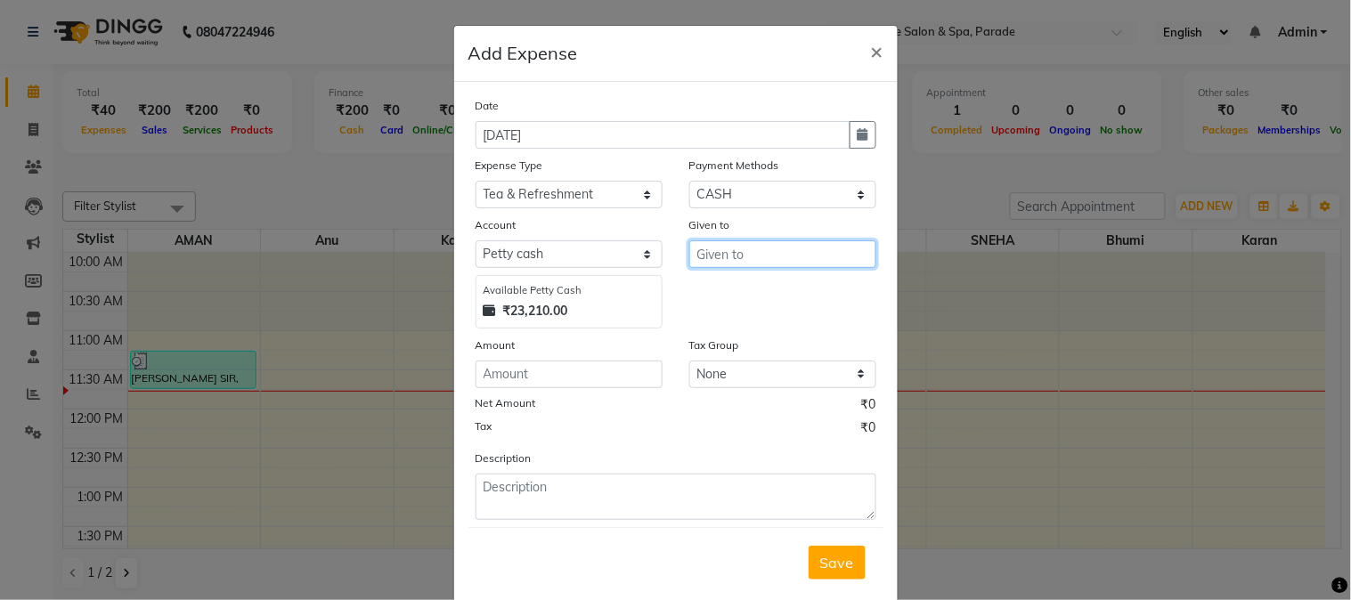
click at [709, 260] on input "text" at bounding box center [782, 254] width 187 height 28
type input "milk"
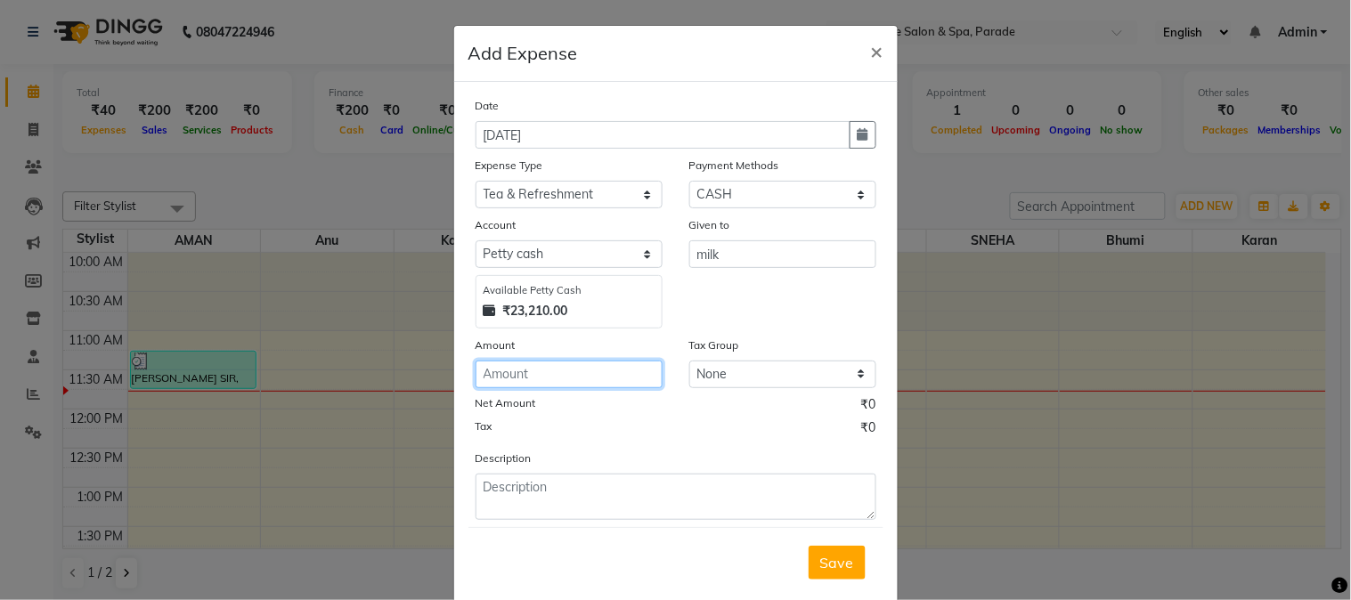
click at [506, 375] on input "number" at bounding box center [569, 375] width 187 height 28
type input "70"
click at [829, 548] on button "Save" at bounding box center [837, 563] width 57 height 34
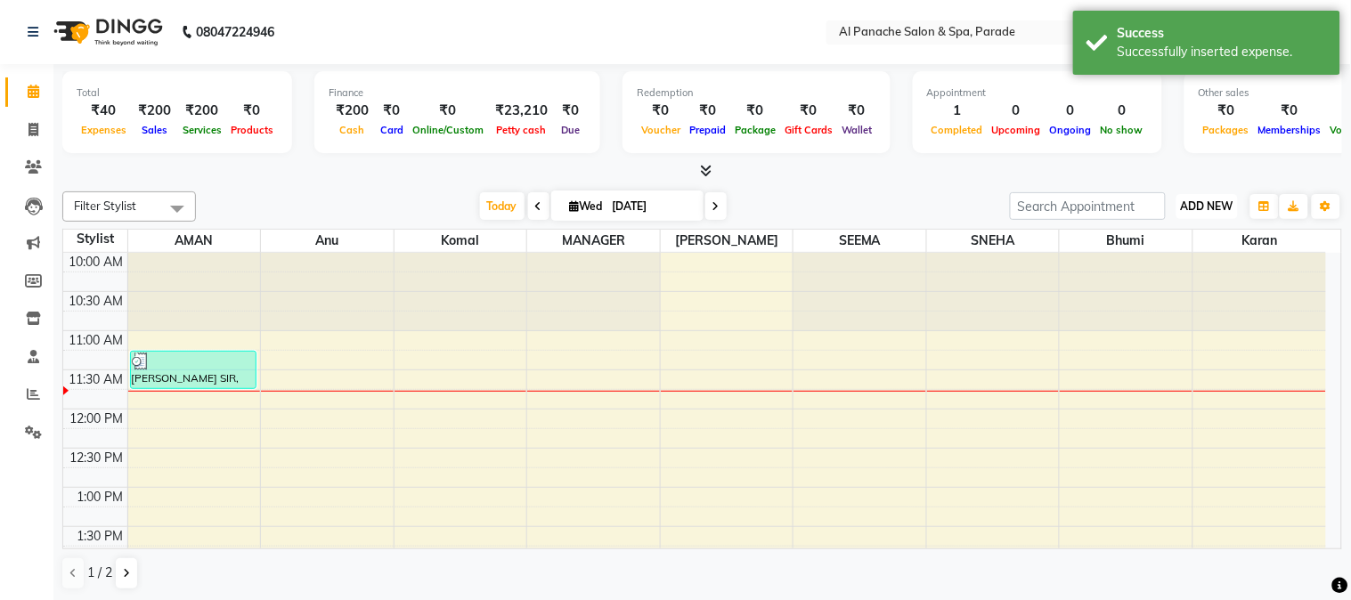
click at [1181, 207] on span "ADD NEW" at bounding box center [1207, 205] width 53 height 13
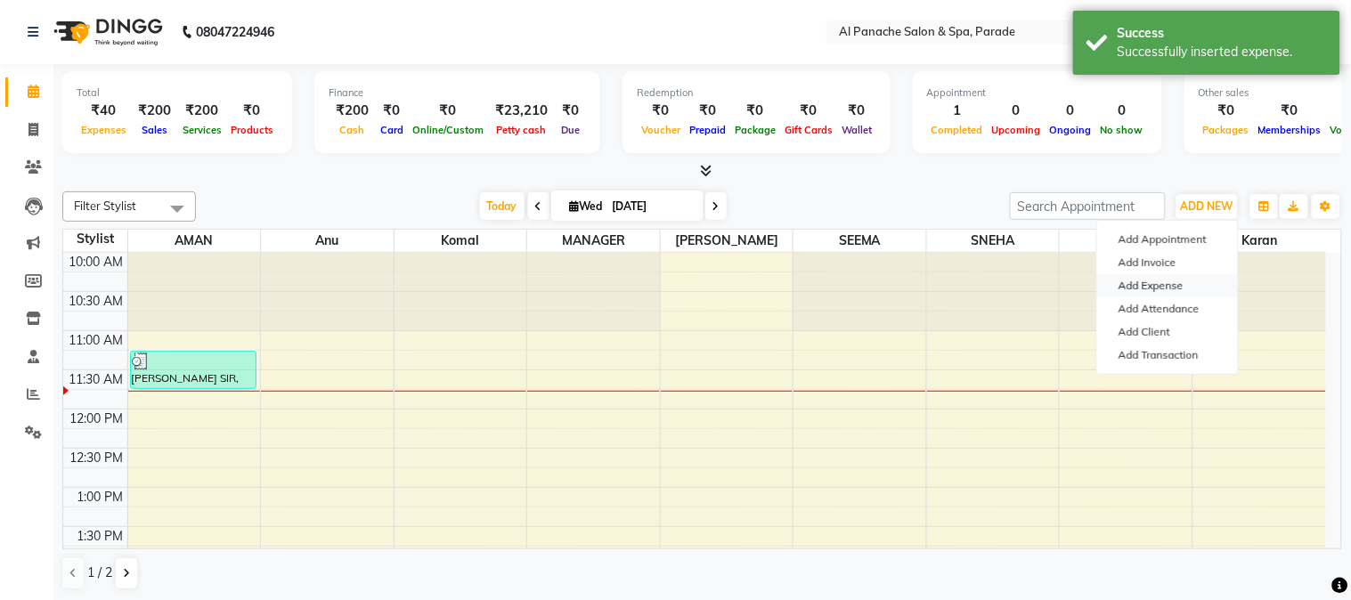
click at [1136, 286] on link "Add Expense" at bounding box center [1167, 285] width 141 height 23
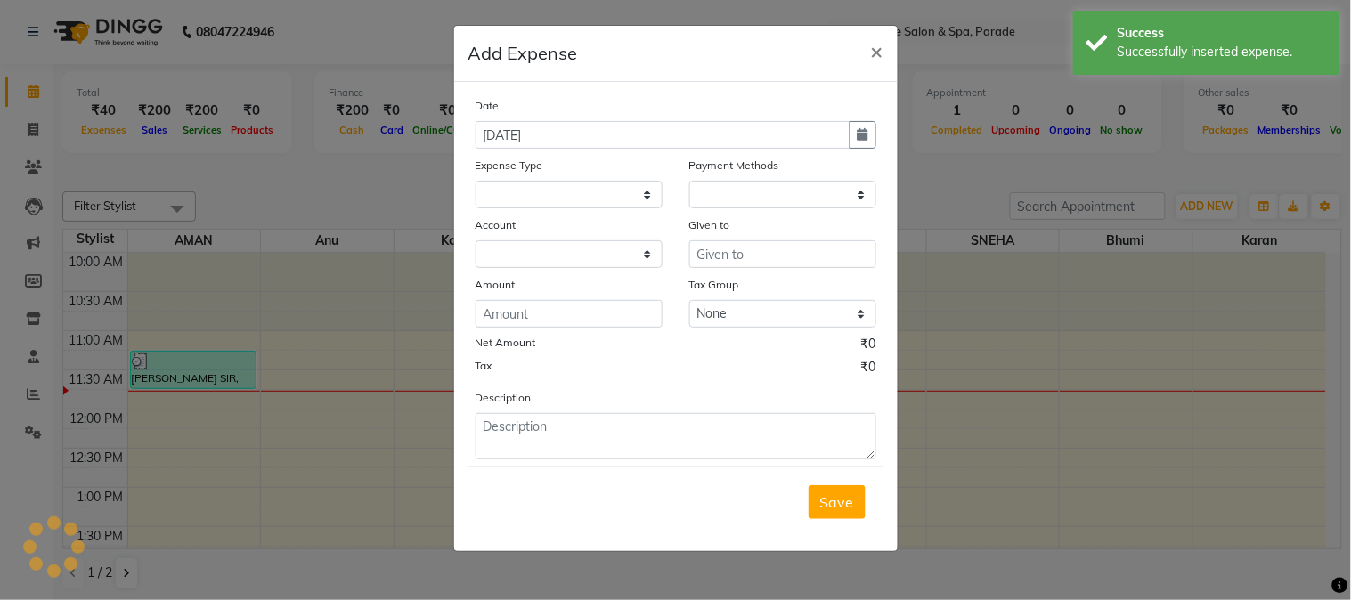
select select
select select "1"
select select "2323"
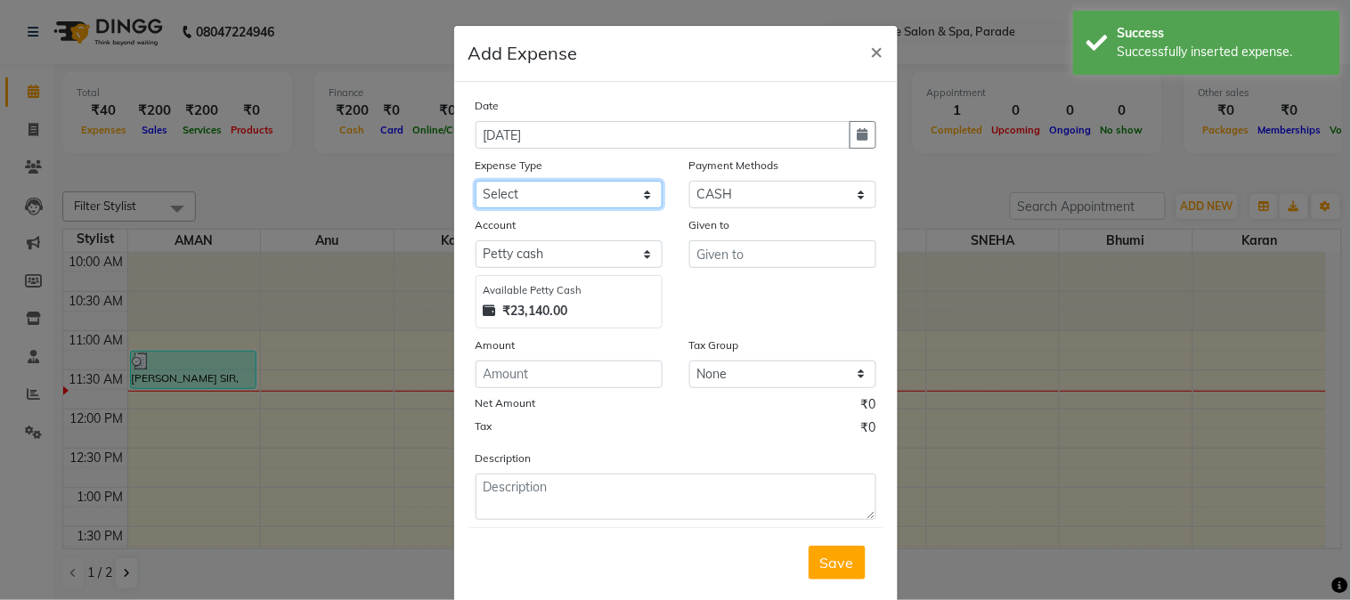
click at [611, 196] on select "Select Advance Salary Bank charges Car maintenance Cash transfer to bank Cash t…" at bounding box center [569, 195] width 187 height 28
select select "4763"
click at [476, 181] on select "Select Advance Salary Bank charges Car maintenance Cash transfer to bank Cash t…" at bounding box center [569, 195] width 187 height 28
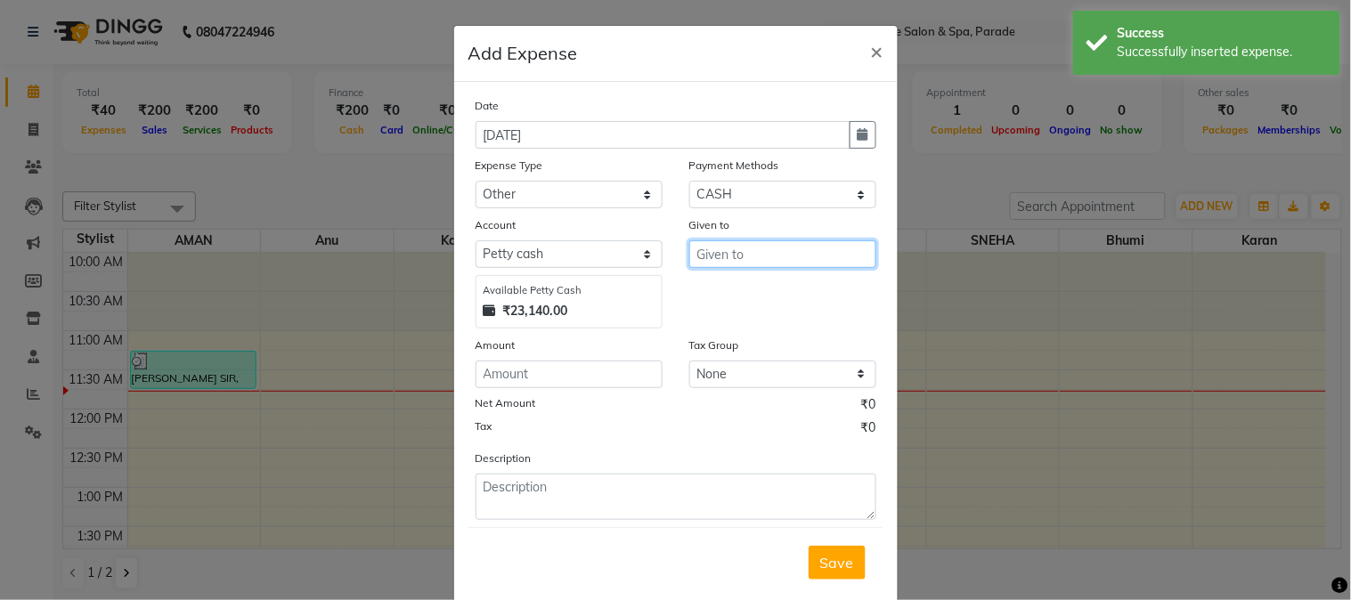
click at [743, 250] on input "text" at bounding box center [782, 254] width 187 height 28
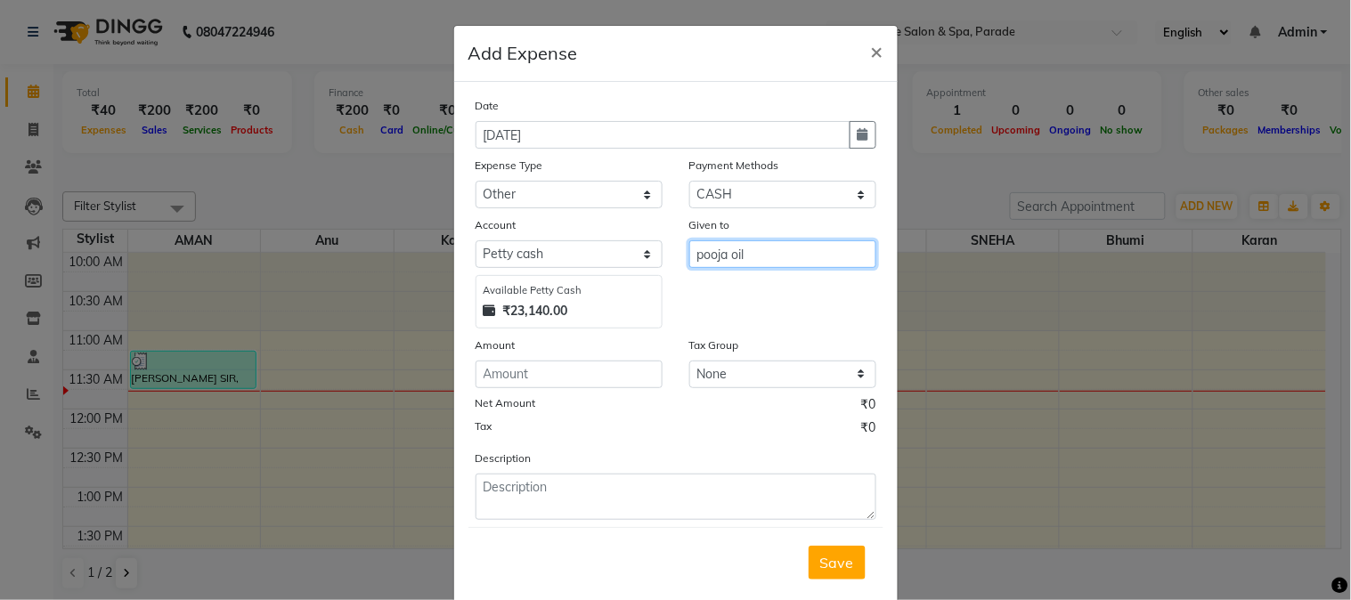
type input "pooja oil"
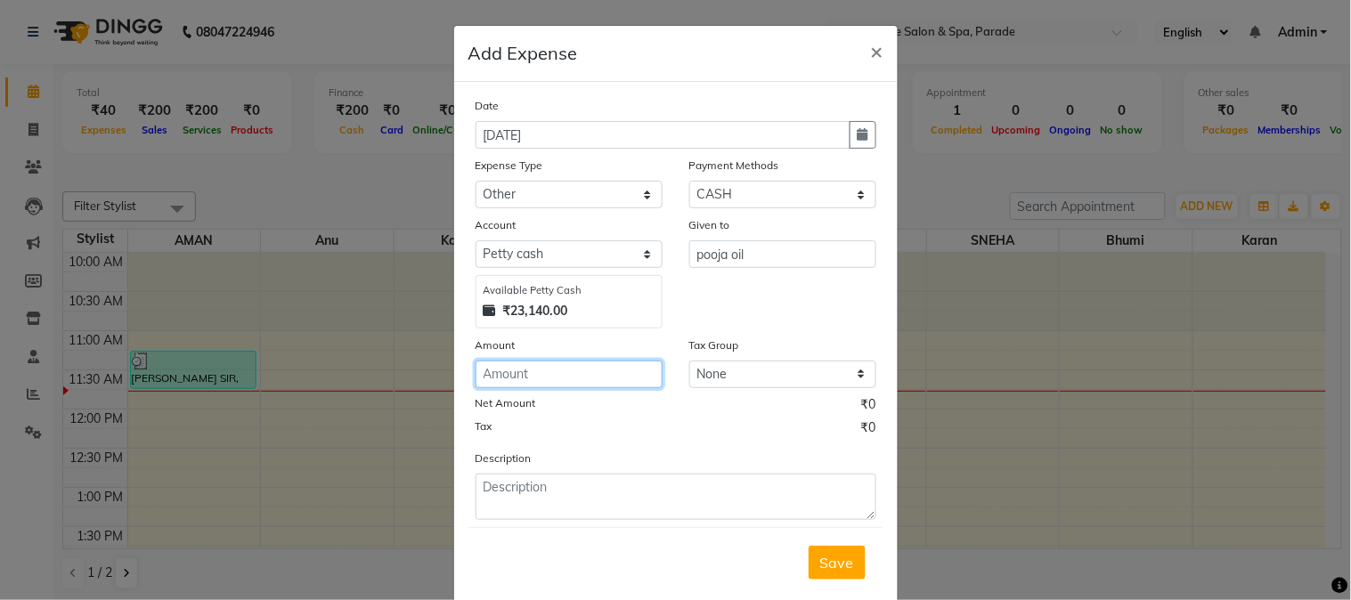
click at [515, 375] on input "number" at bounding box center [569, 375] width 187 height 28
type input "180"
click at [830, 572] on span "Save" at bounding box center [837, 563] width 34 height 18
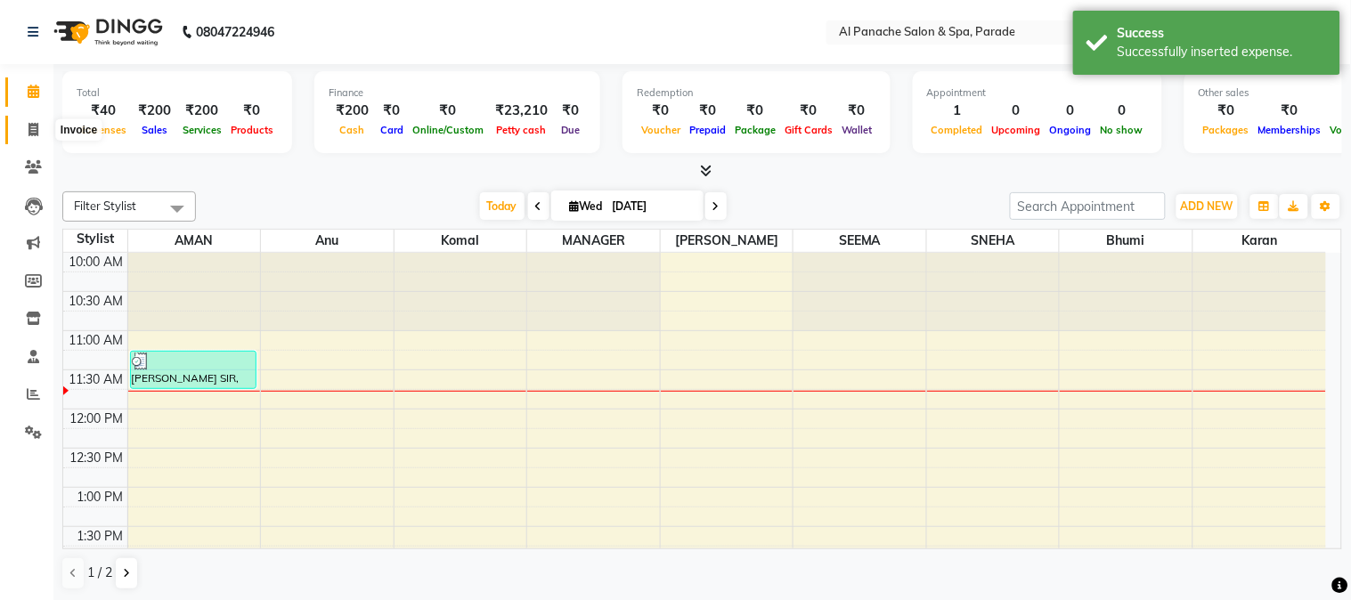
click at [33, 123] on icon at bounding box center [33, 129] width 10 height 13
select select "service"
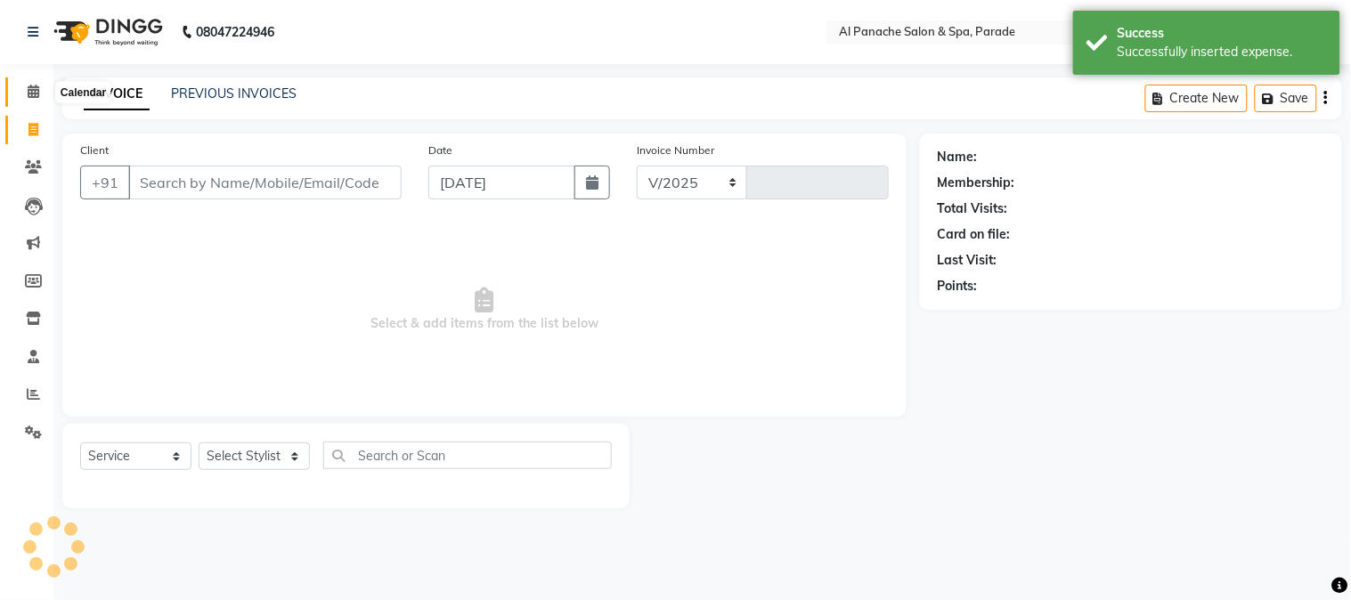
select select "463"
type input "1249"
click at [33, 85] on icon at bounding box center [34, 91] width 12 height 13
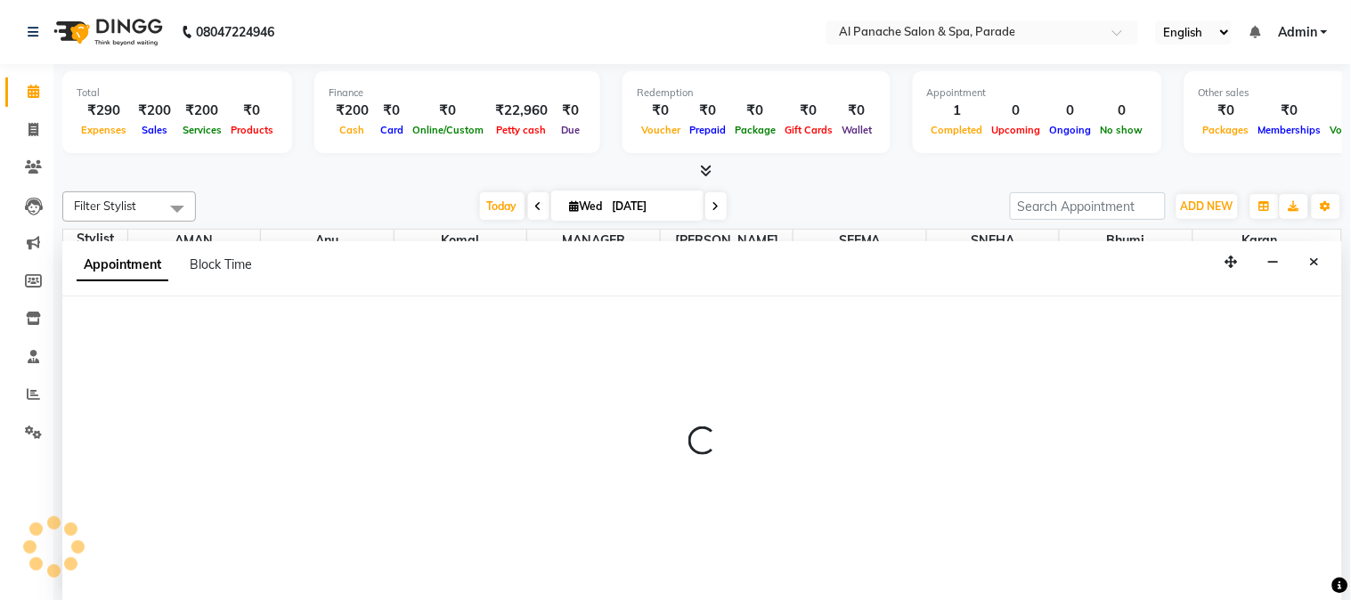
select select "10500"
select select "tentative"
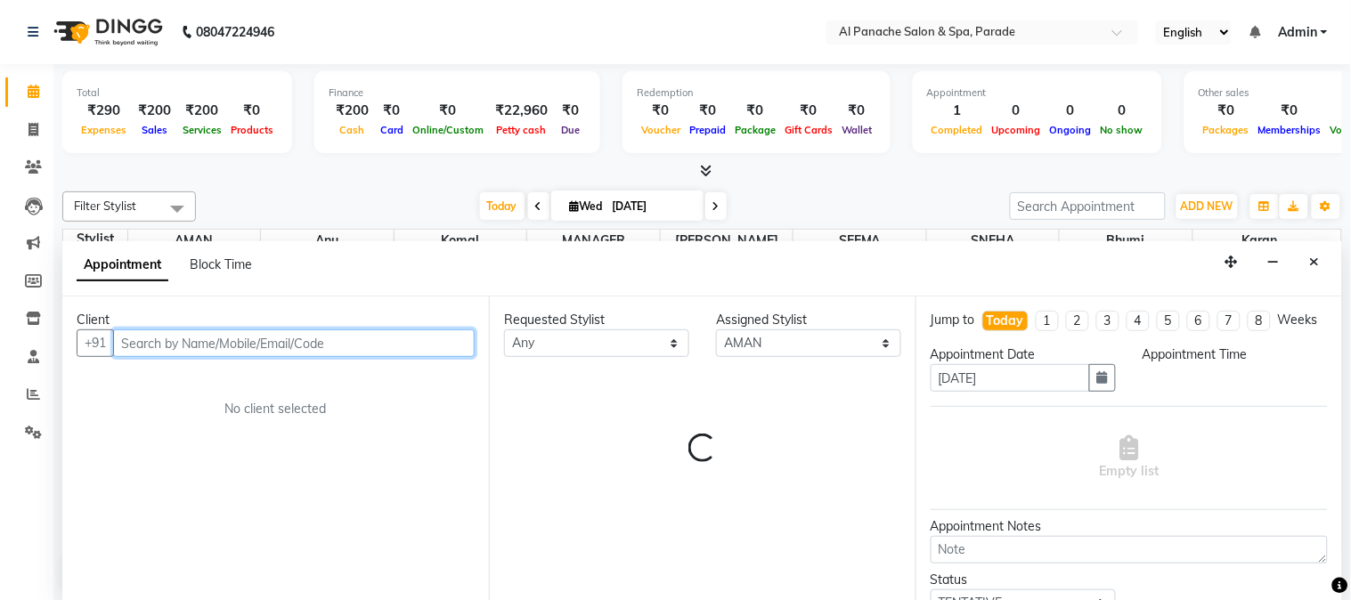
select select "780"
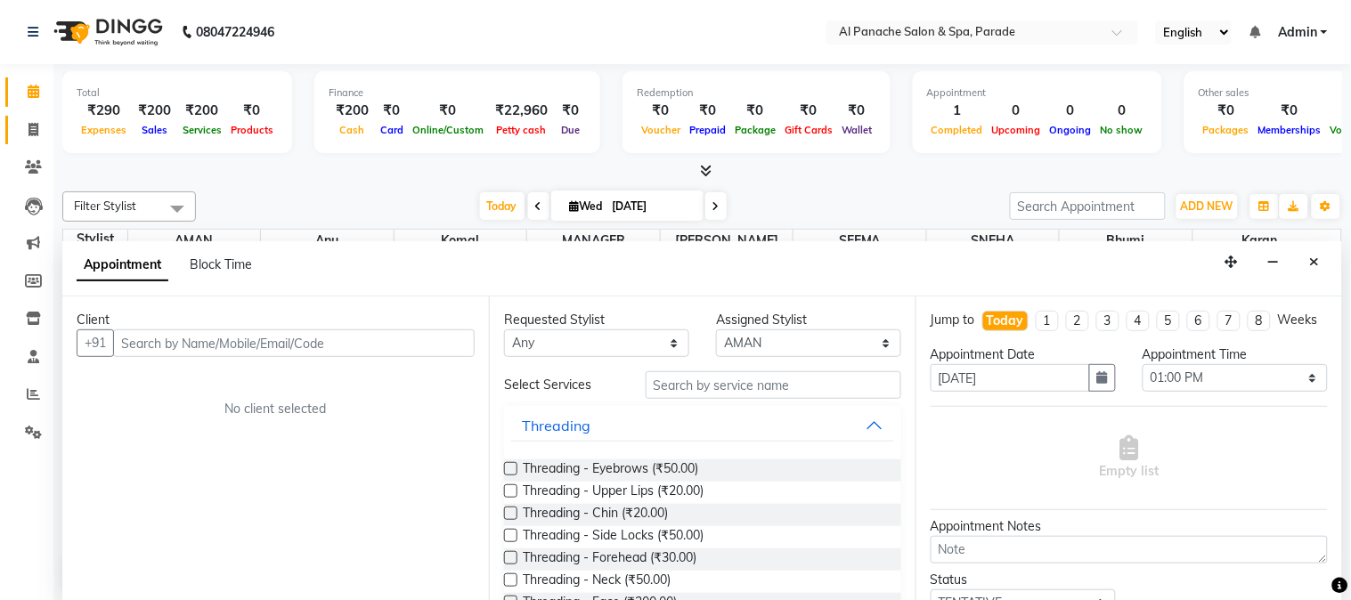
click at [21, 116] on link "Invoice" at bounding box center [26, 130] width 43 height 29
select select "service"
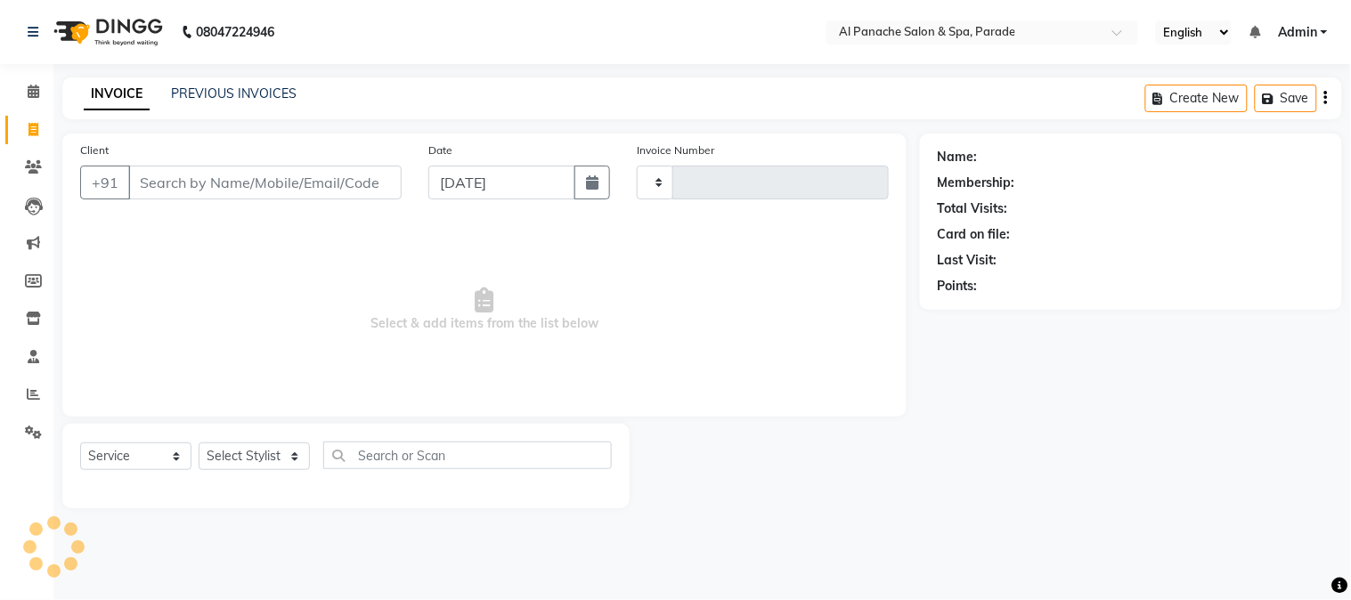
type input "1249"
select select "463"
click at [173, 182] on input "Client" at bounding box center [264, 183] width 273 height 34
click at [187, 183] on input "Client" at bounding box center [264, 183] width 273 height 34
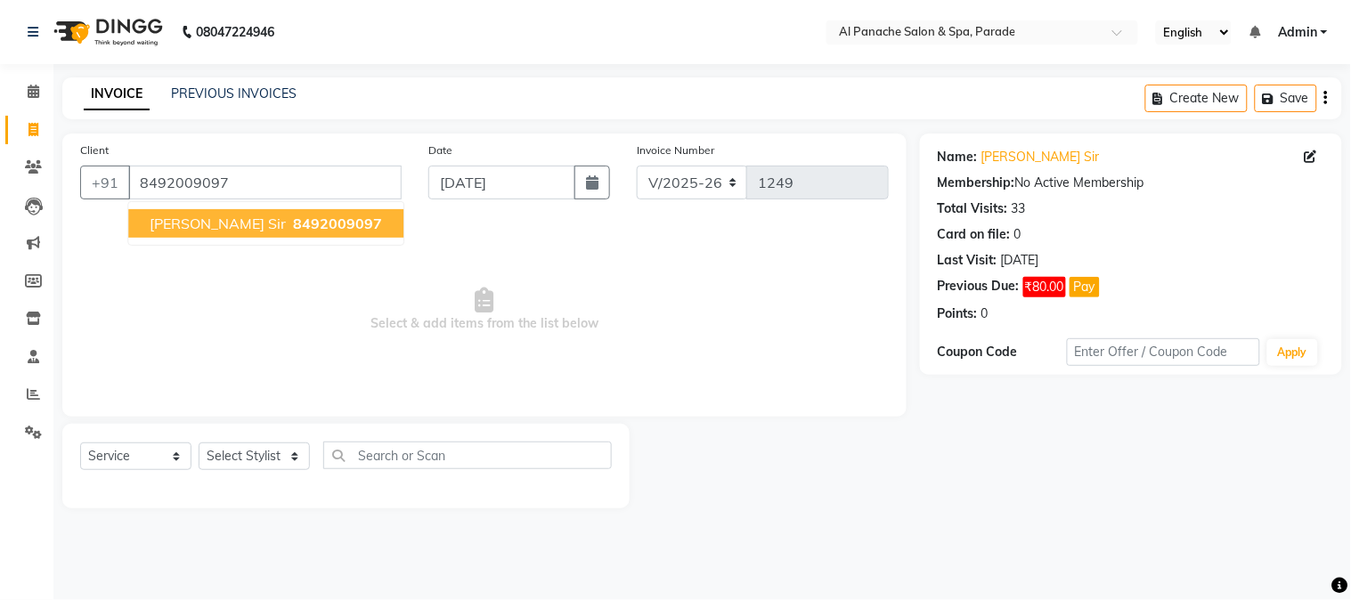
click at [181, 221] on span "[PERSON_NAME] sir" at bounding box center [218, 224] width 136 height 18
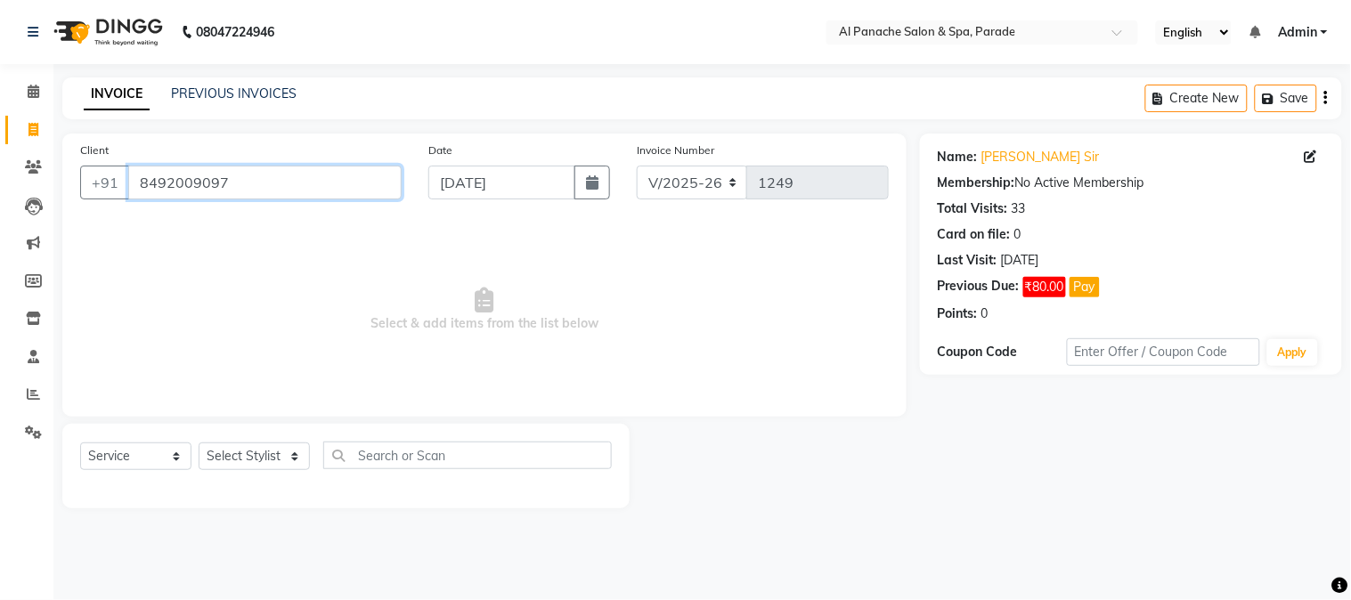
click at [234, 182] on input "8492009097" at bounding box center [264, 183] width 273 height 34
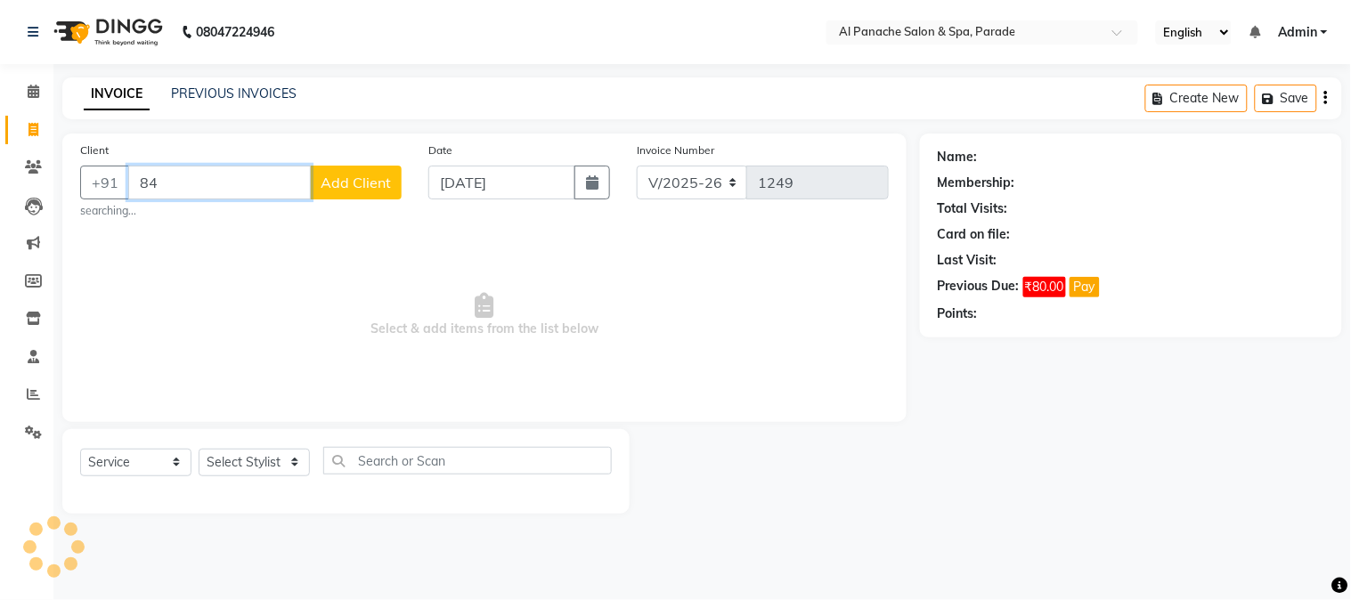
type input "8"
type input "986094208"
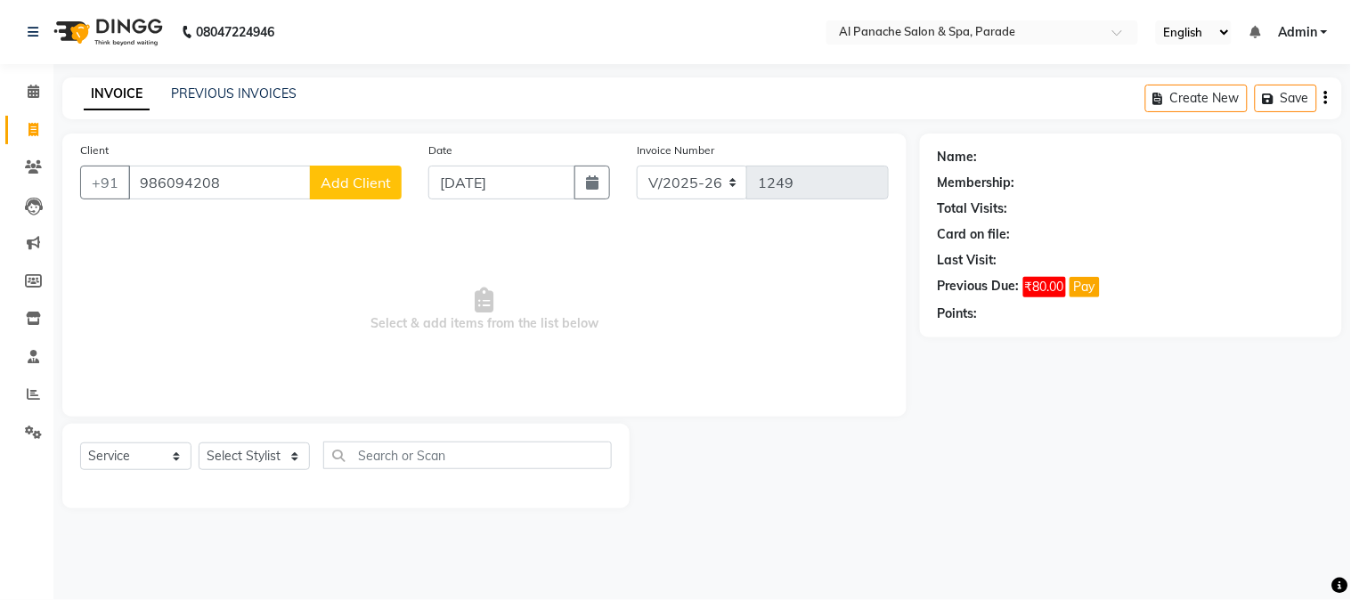
click at [330, 178] on span "Add Client" at bounding box center [356, 183] width 70 height 18
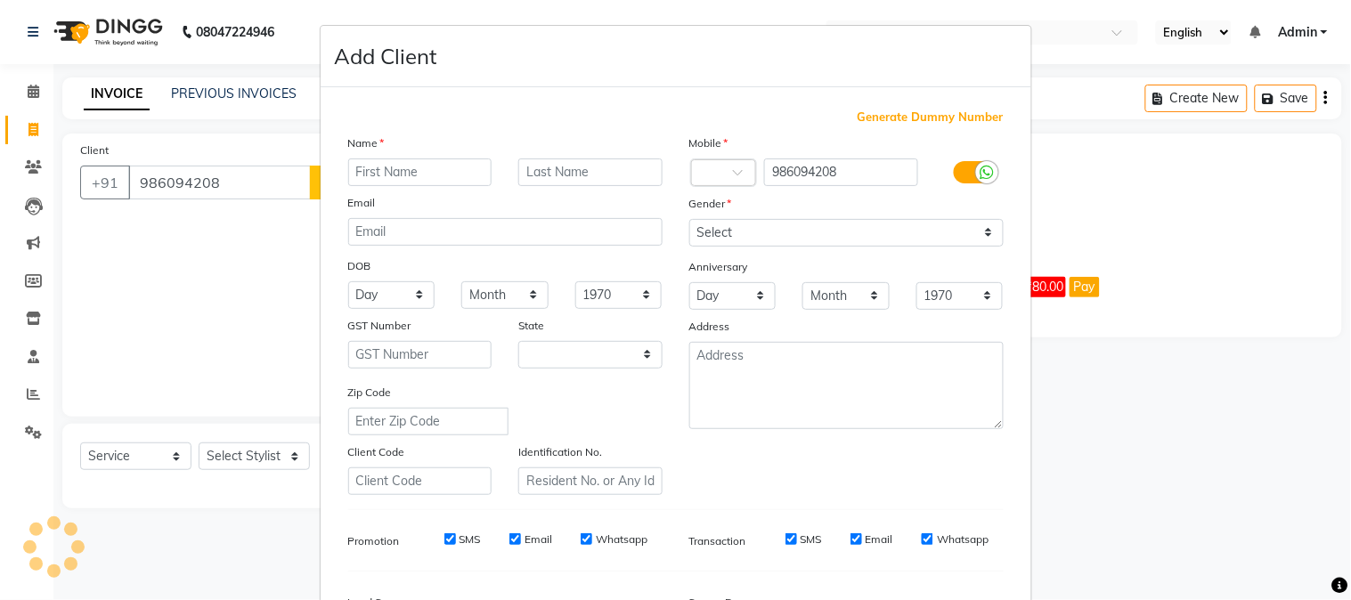
select select "15"
click at [362, 171] on input "text" at bounding box center [420, 173] width 144 height 28
type input "rahul"
click at [537, 173] on input "text" at bounding box center [590, 173] width 144 height 28
type input "sir"
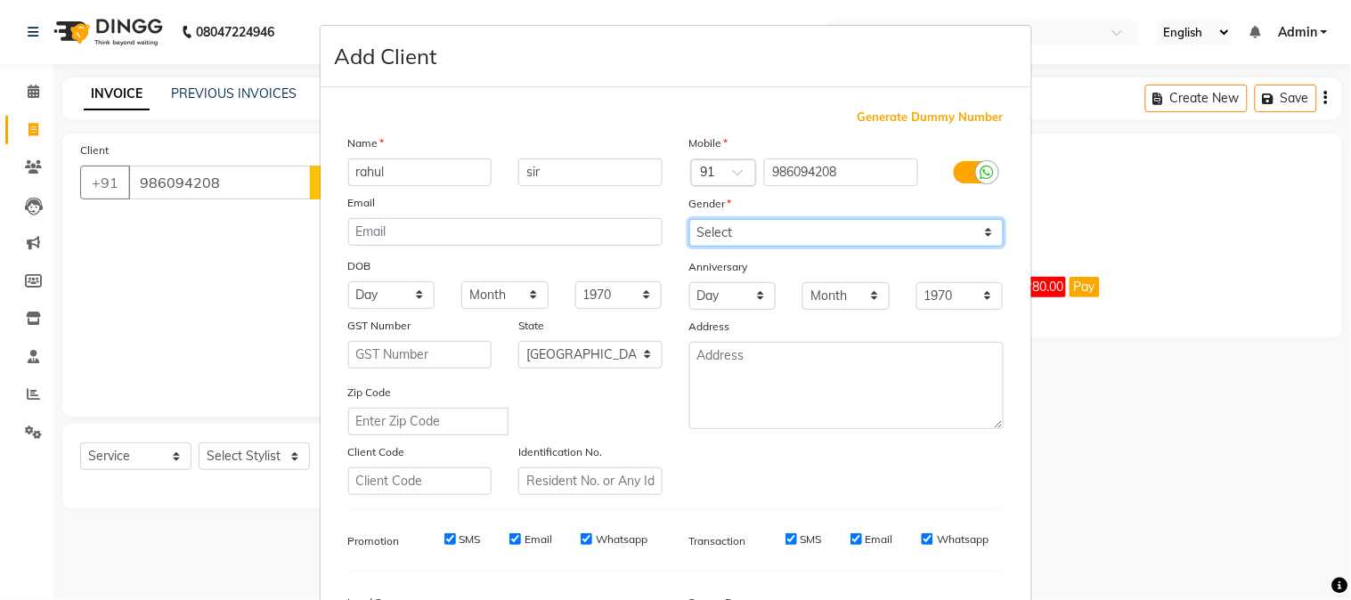
click at [726, 230] on select "Select [DEMOGRAPHIC_DATA] [DEMOGRAPHIC_DATA] Other Prefer Not To Say" at bounding box center [846, 233] width 314 height 28
select select "[DEMOGRAPHIC_DATA]"
click at [689, 219] on select "Select [DEMOGRAPHIC_DATA] [DEMOGRAPHIC_DATA] Other Prefer Not To Say" at bounding box center [846, 233] width 314 height 28
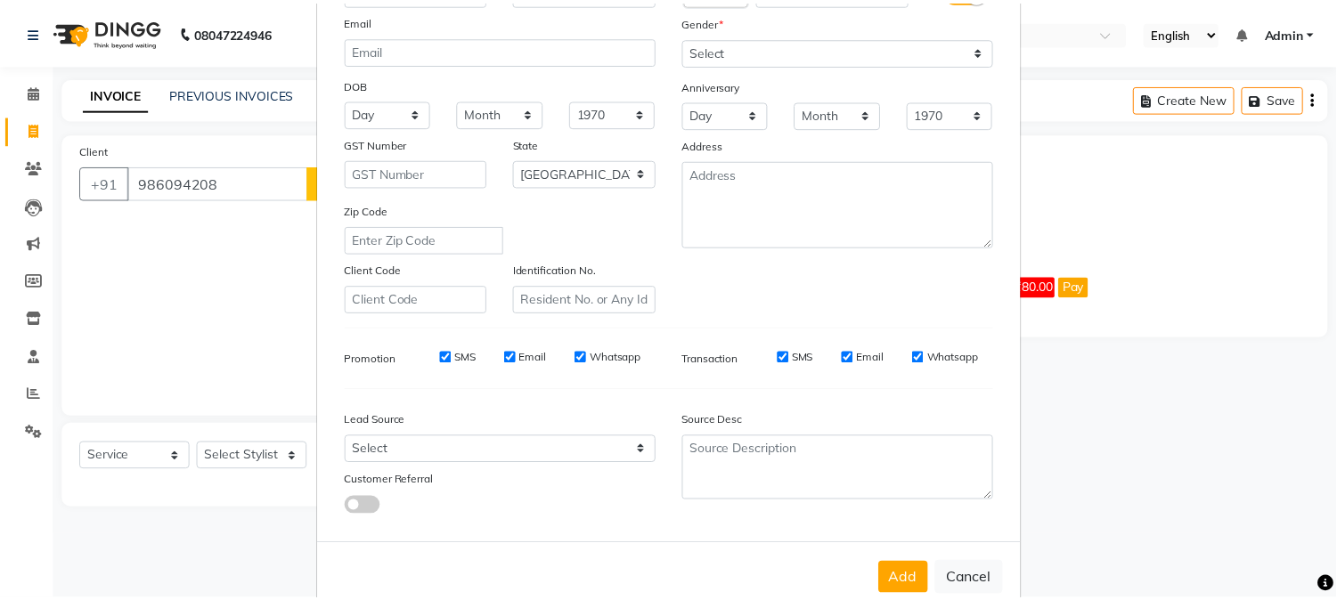
scroll to position [223, 0]
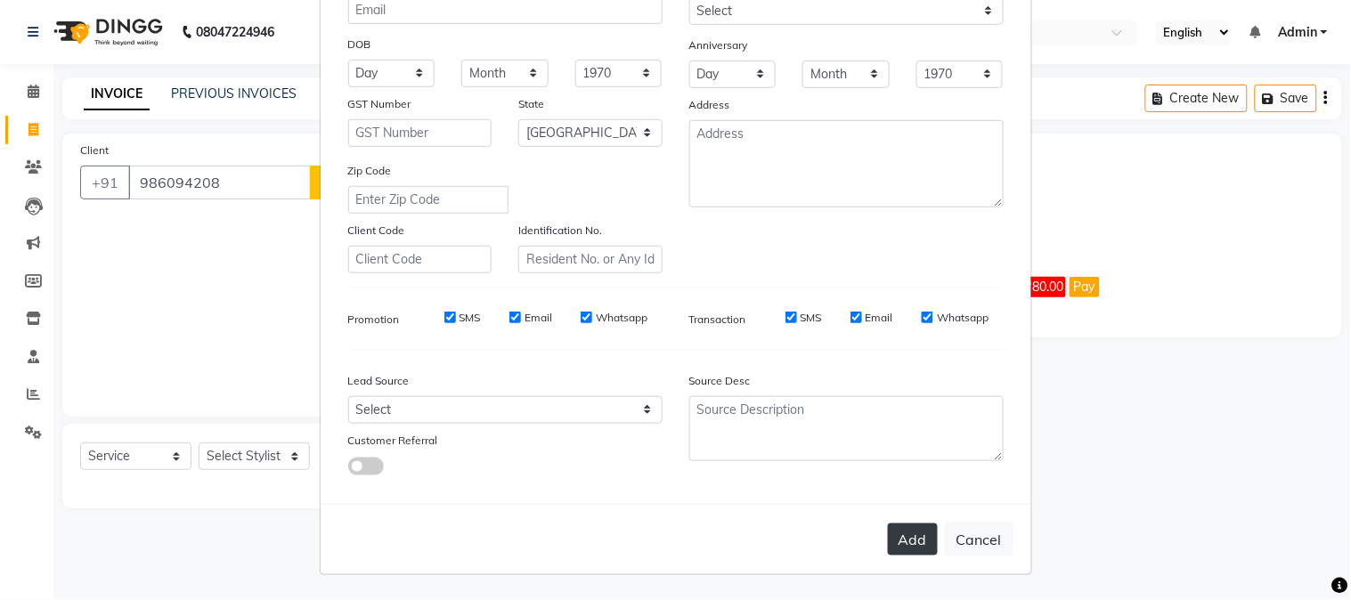
click at [909, 544] on button "Add" at bounding box center [913, 540] width 50 height 32
select select
select select "null"
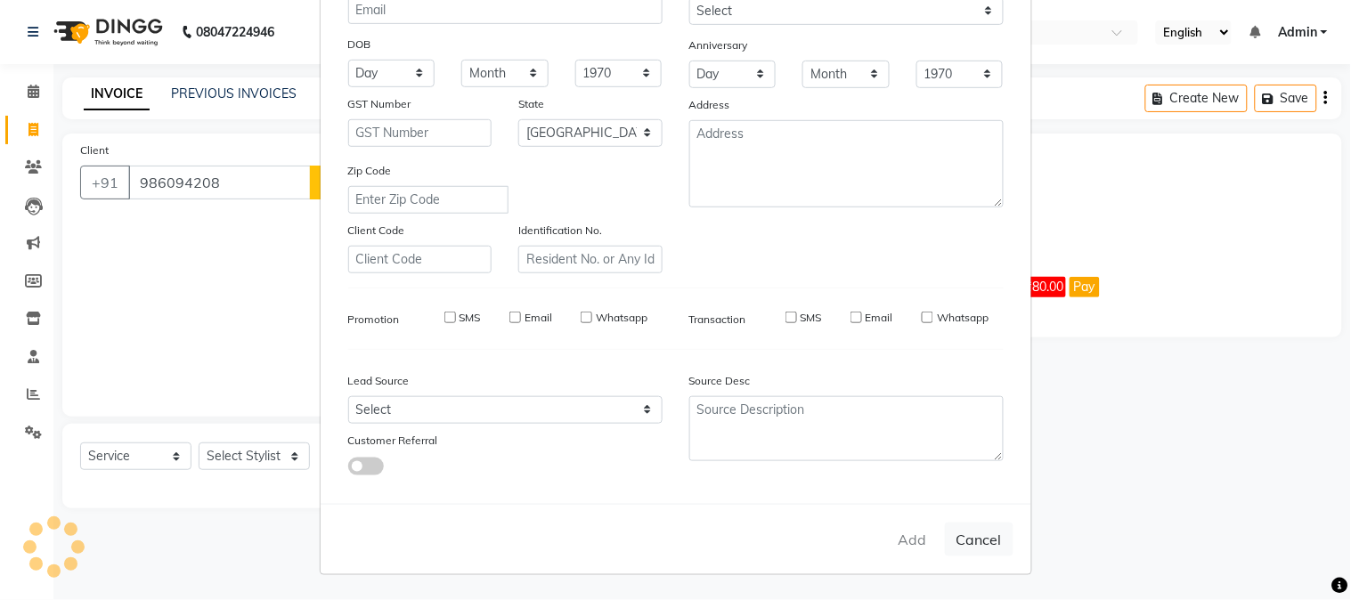
select select
checkbox input "false"
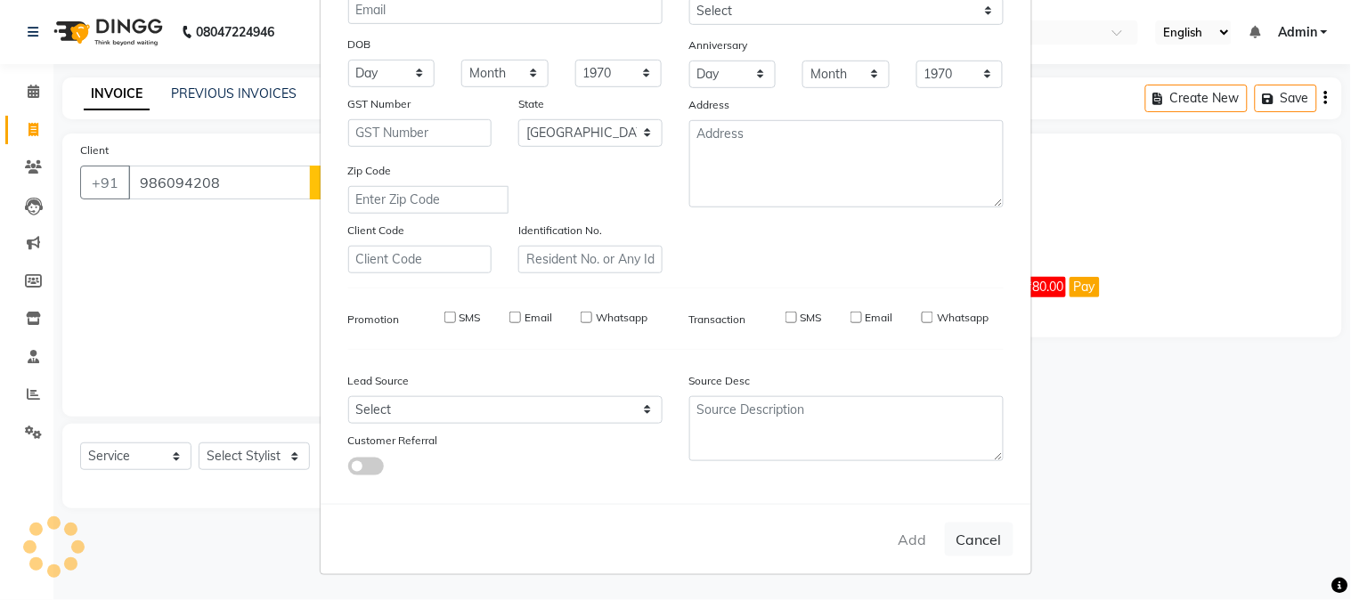
checkbox input "false"
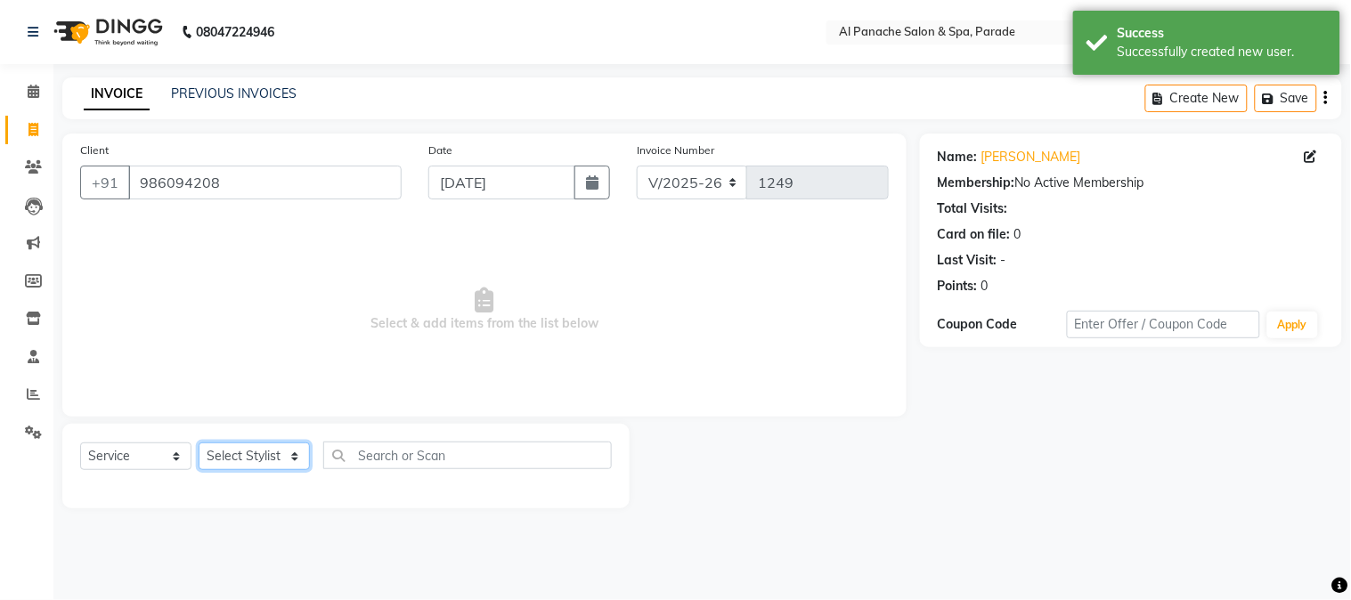
click at [264, 454] on select "Select Stylist [PERSON_NAME] Bhumi [PERSON_NAME] MANAGER [PERSON_NAME] [PERSON_…" at bounding box center [254, 457] width 111 height 28
select select "10500"
click at [199, 443] on select "Select Stylist [PERSON_NAME] Bhumi [PERSON_NAME] MANAGER [PERSON_NAME] [PERSON_…" at bounding box center [254, 457] width 111 height 28
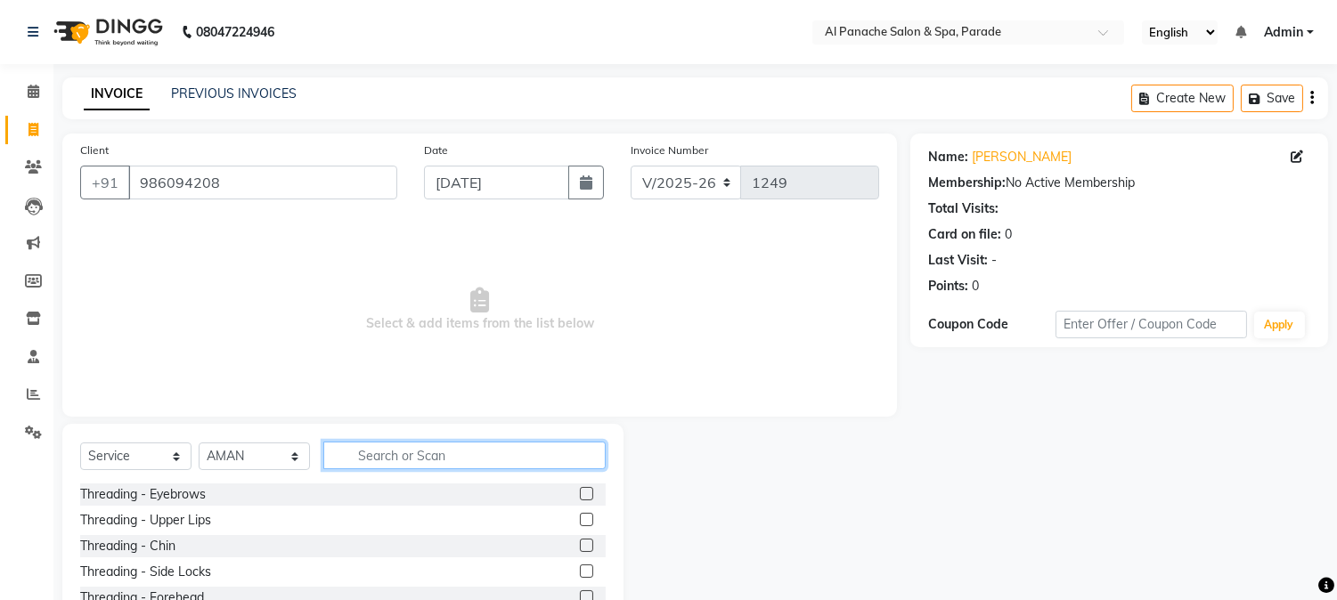
click at [393, 451] on input "text" at bounding box center [464, 456] width 282 height 28
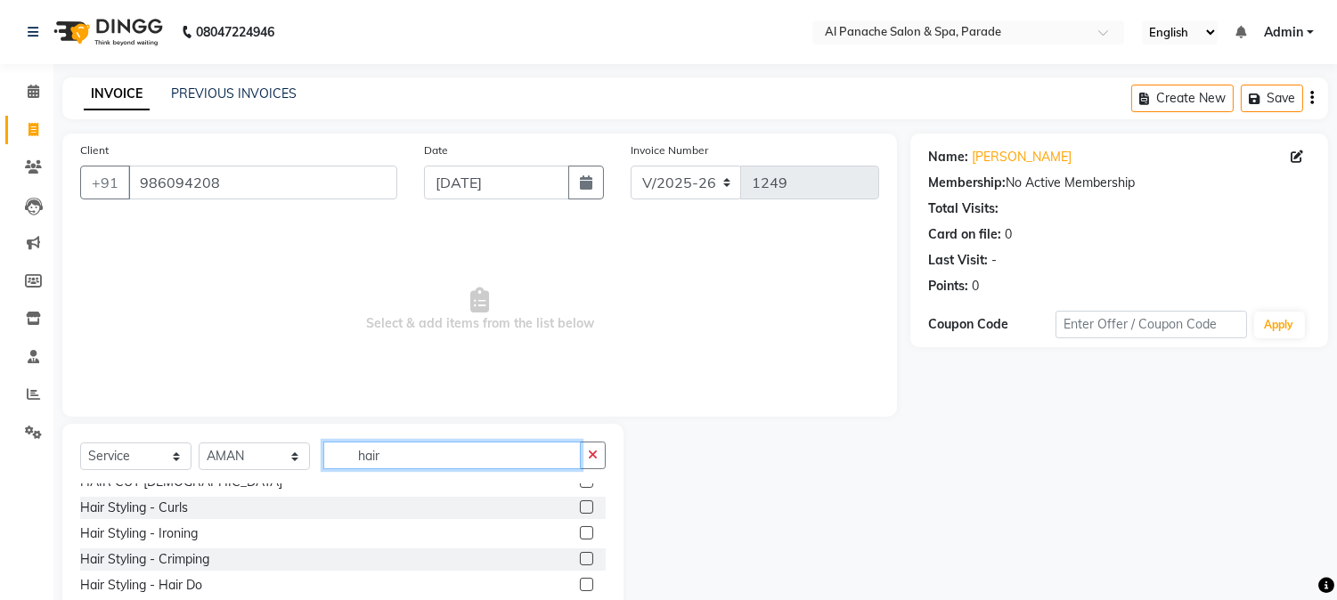
scroll to position [187, 0]
type input "hair"
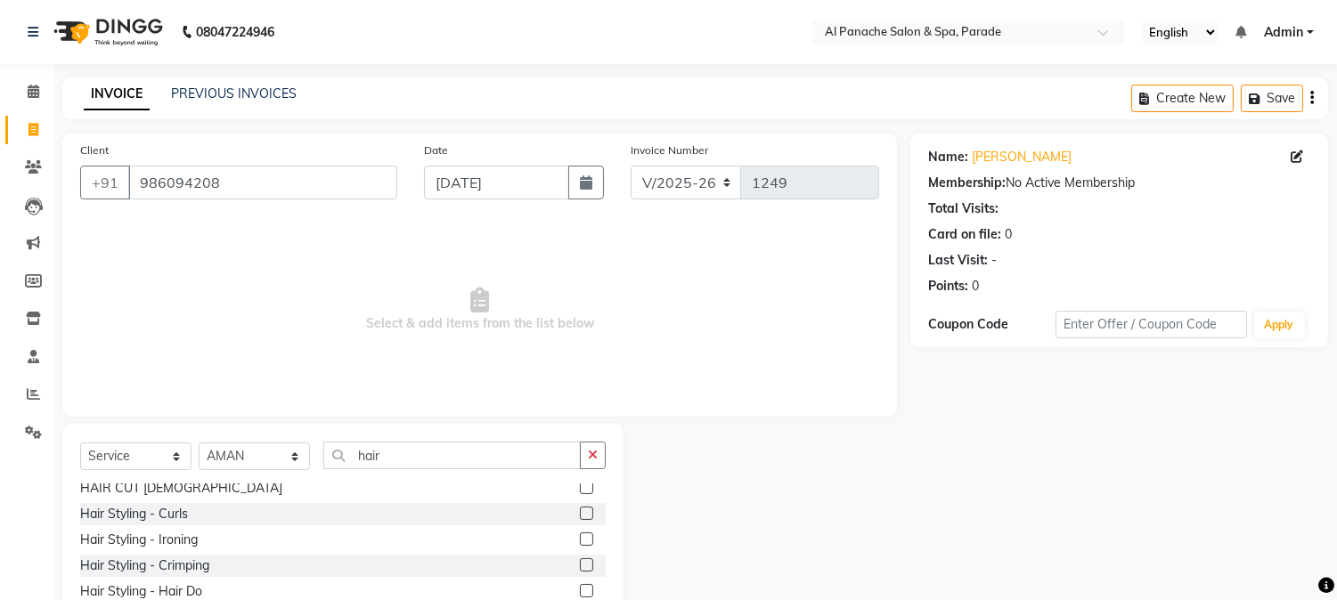
click at [580, 486] on label at bounding box center [586, 487] width 13 height 13
click at [580, 486] on input "checkbox" at bounding box center [586, 489] width 12 height 12
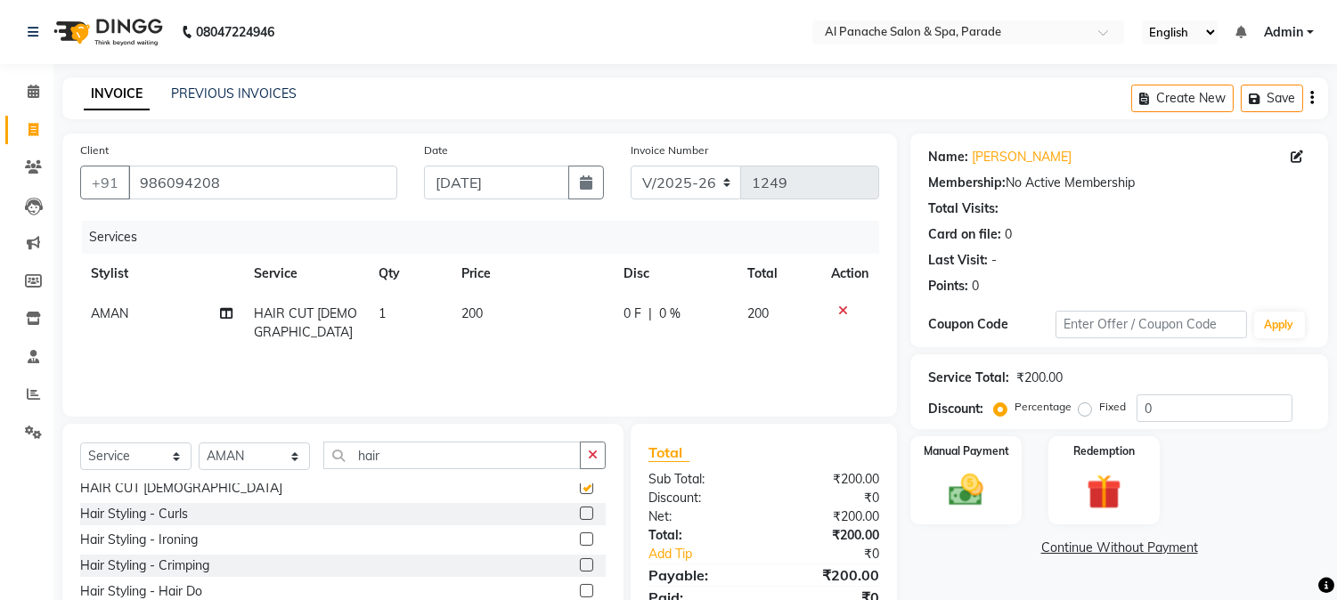
checkbox input "false"
click at [984, 485] on img at bounding box center [966, 491] width 59 height 42
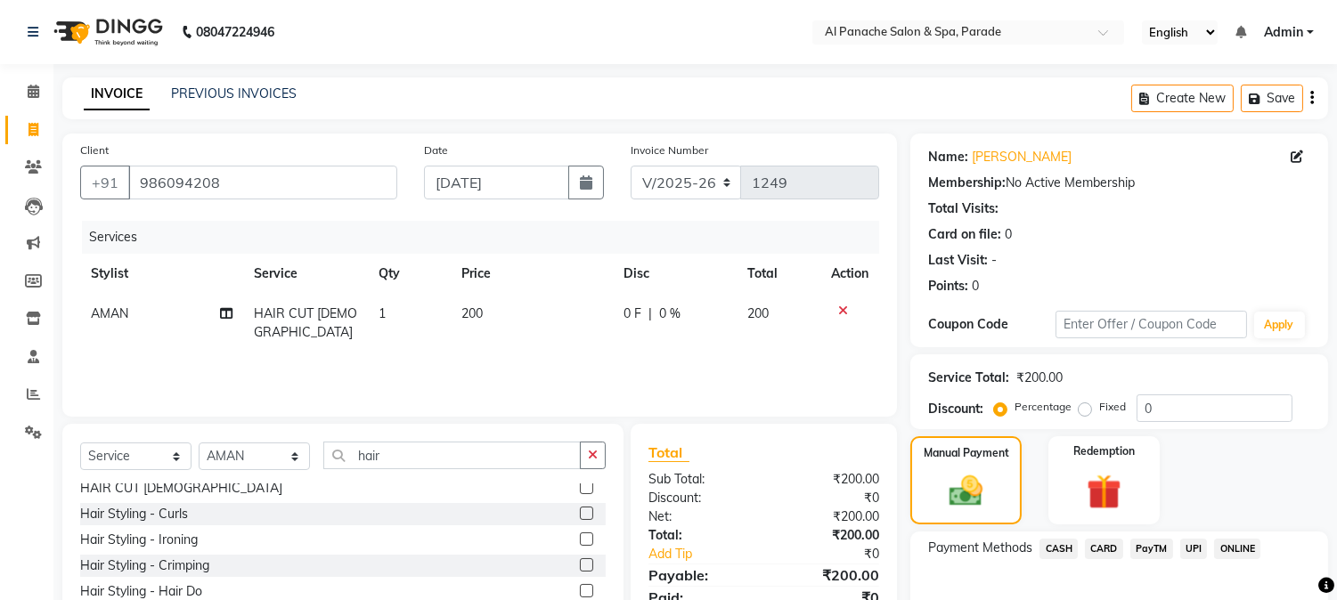
click at [1051, 549] on span "CASH" at bounding box center [1058, 549] width 38 height 20
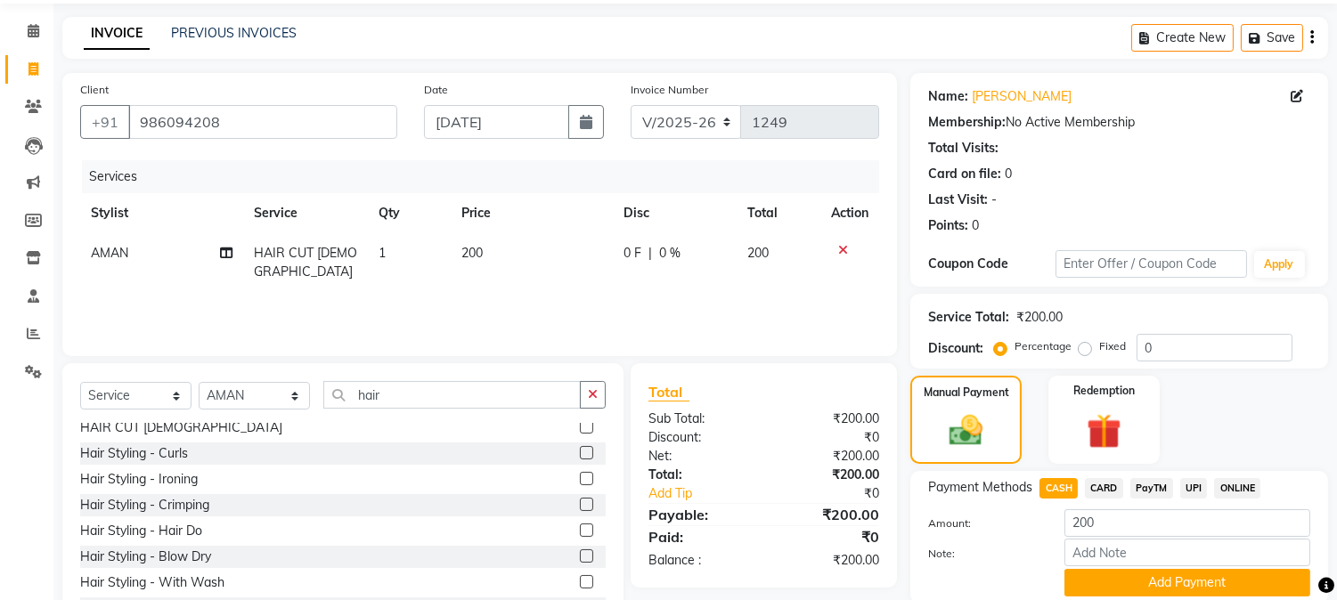
scroll to position [126, 0]
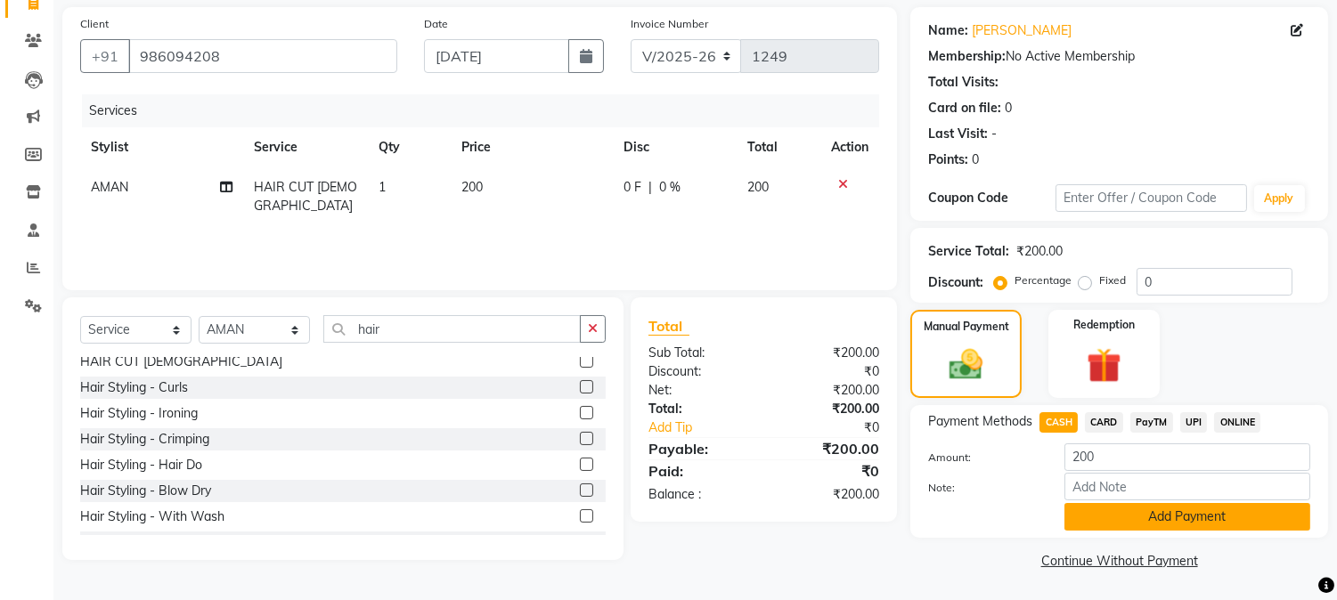
click at [1256, 510] on button "Add Payment" at bounding box center [1187, 517] width 246 height 28
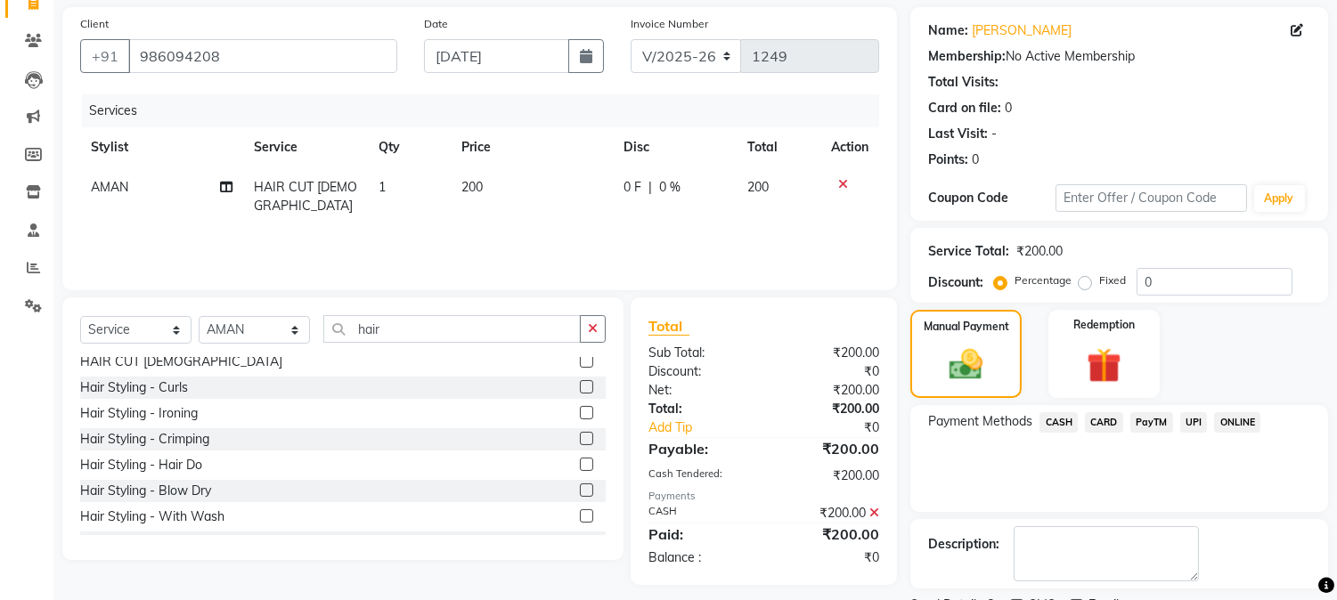
scroll to position [200, 0]
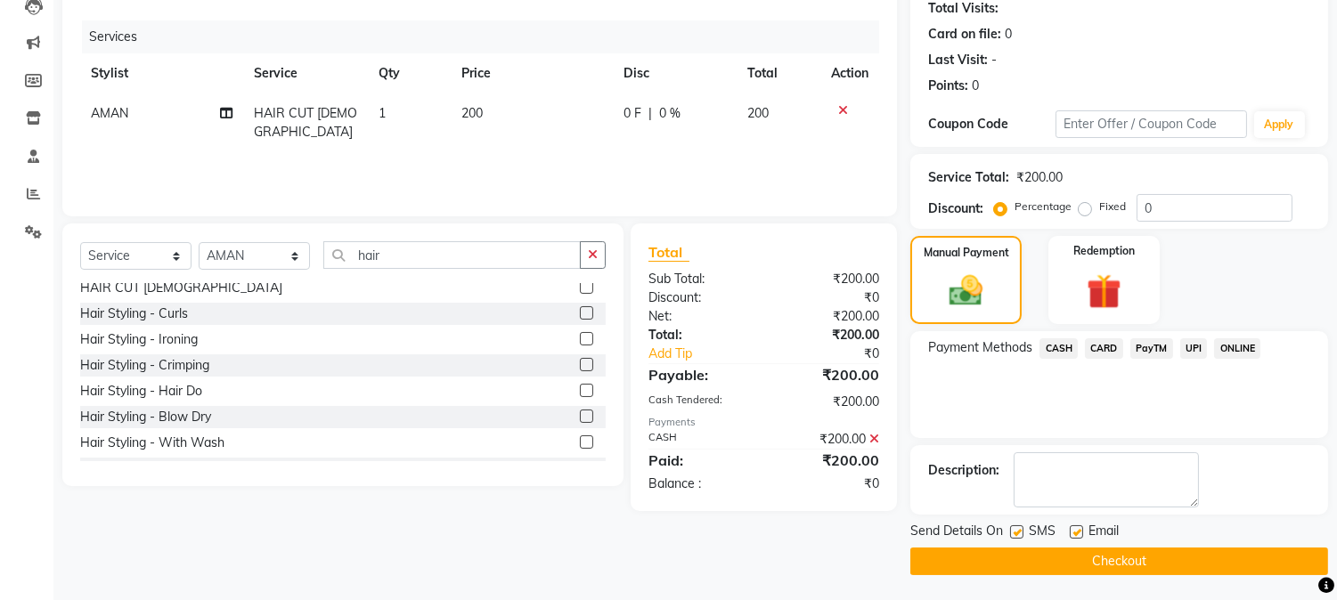
click at [1278, 559] on button "Checkout" at bounding box center [1119, 562] width 418 height 28
